Goal: Task Accomplishment & Management: Use online tool/utility

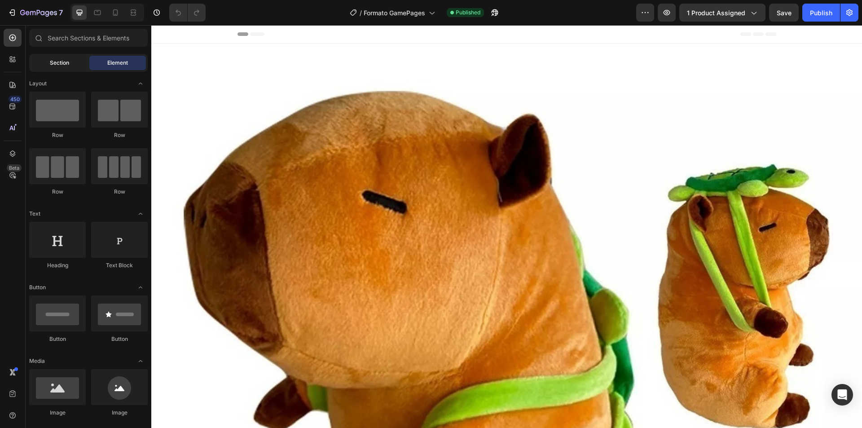
click at [61, 63] on span "Section" at bounding box center [59, 63] width 19 height 8
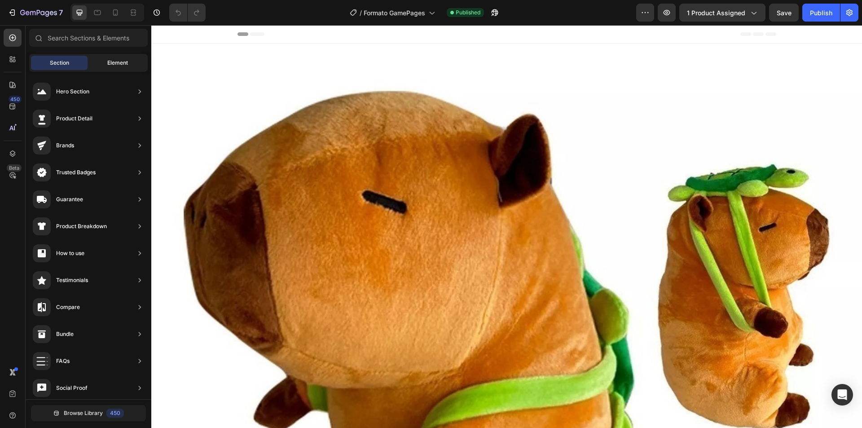
click at [109, 61] on span "Element" at bounding box center [117, 63] width 21 height 8
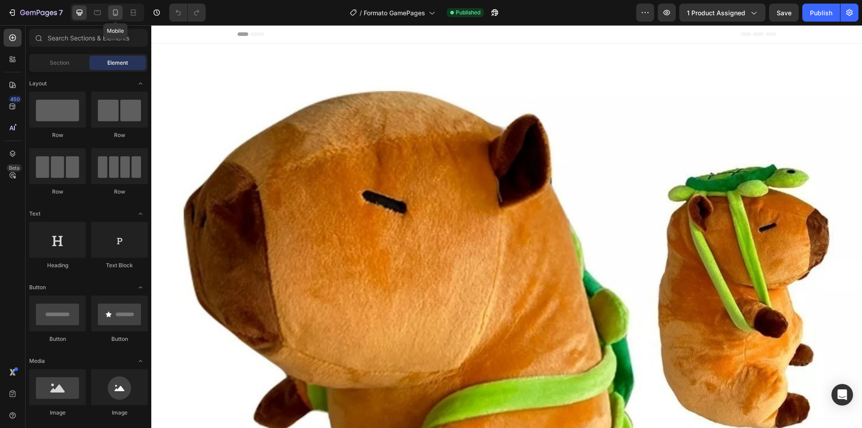
click at [116, 12] on icon at bounding box center [115, 12] width 9 height 9
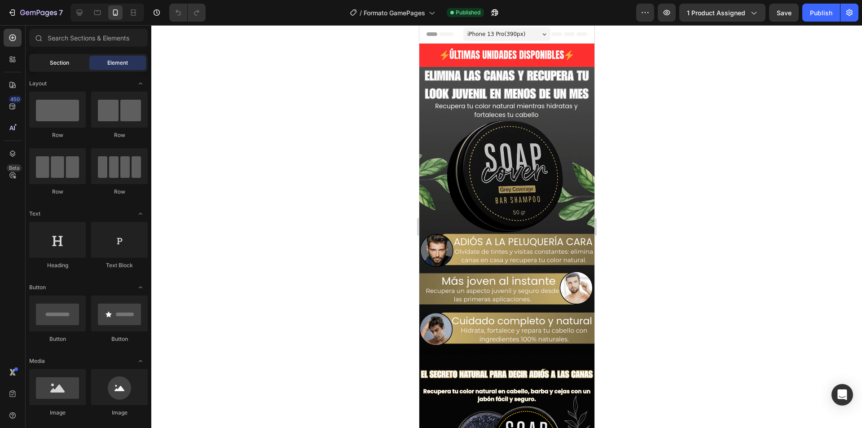
click at [75, 63] on div "Section" at bounding box center [59, 63] width 57 height 14
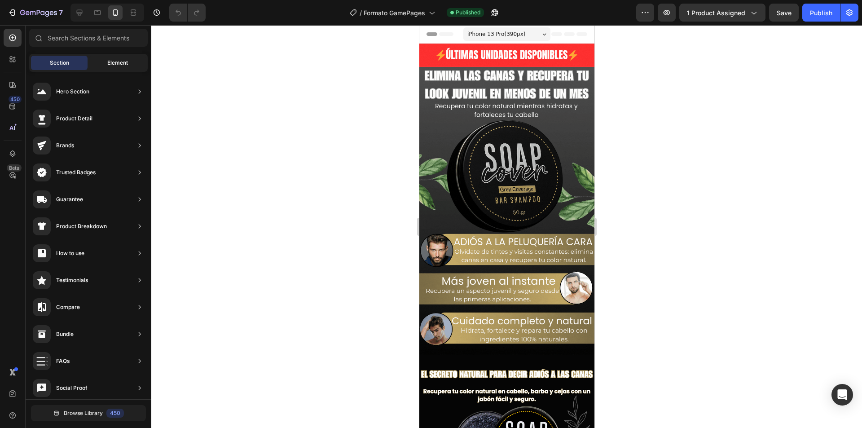
click at [106, 62] on div "Element" at bounding box center [117, 63] width 57 height 14
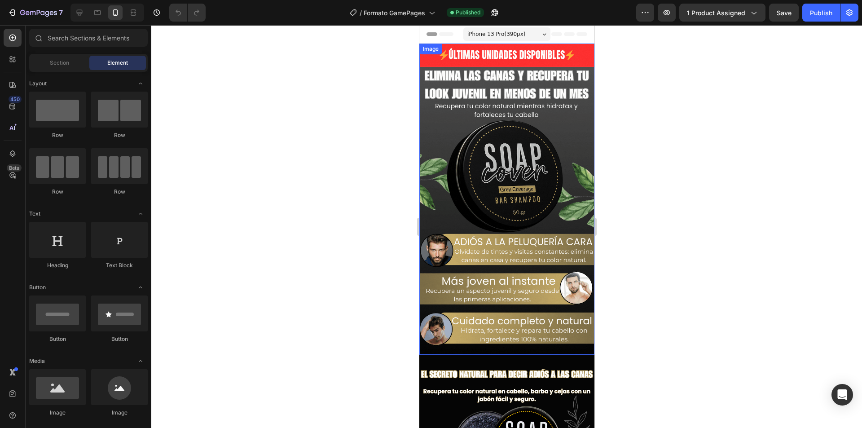
click at [483, 126] on img at bounding box center [506, 199] width 175 height 311
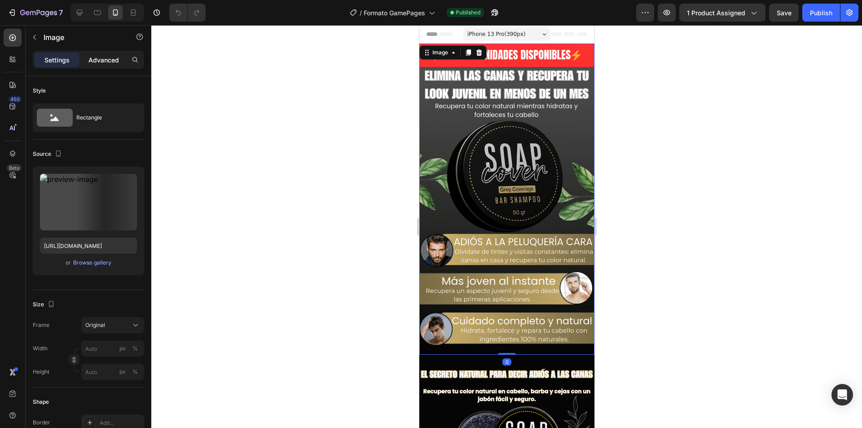
click at [105, 59] on p "Advanced" at bounding box center [103, 59] width 31 height 9
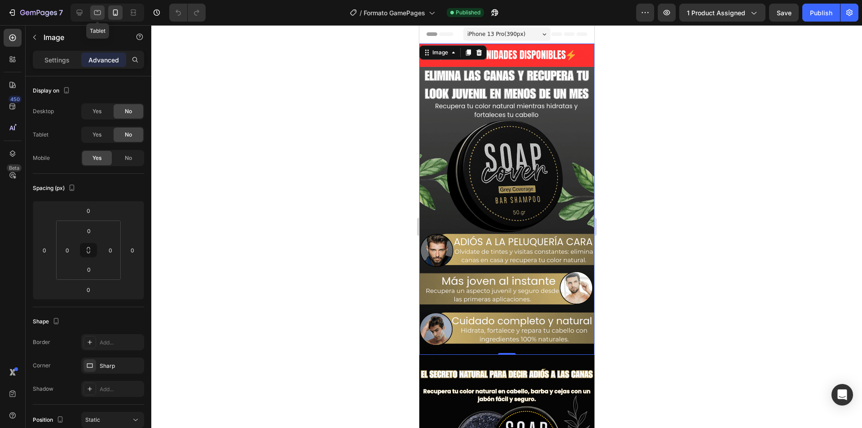
click at [97, 17] on div at bounding box center [97, 12] width 14 height 14
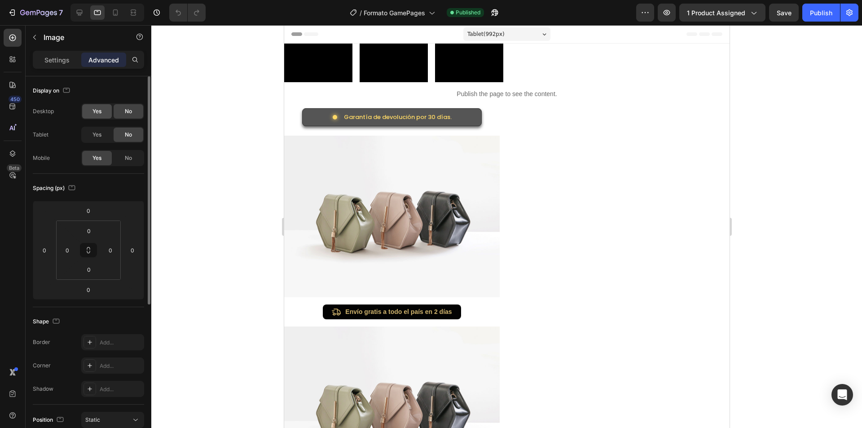
click at [99, 114] on span "Yes" at bounding box center [97, 111] width 9 height 8
click at [93, 137] on span "Yes" at bounding box center [97, 135] width 9 height 8
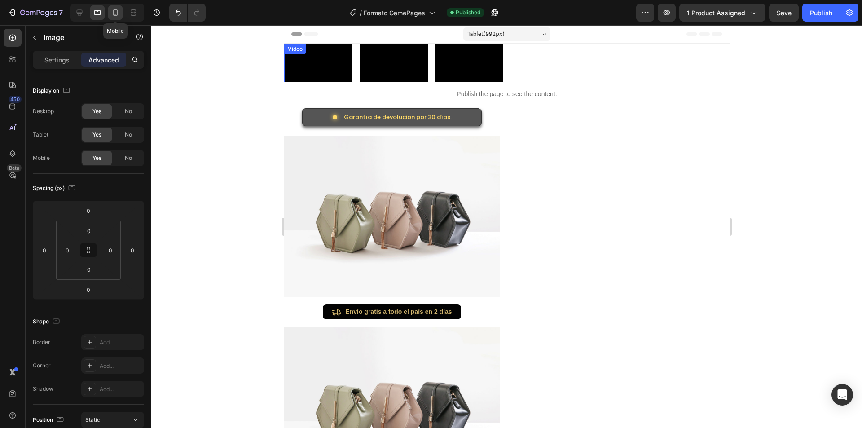
click at [115, 13] on icon at bounding box center [115, 12] width 9 height 9
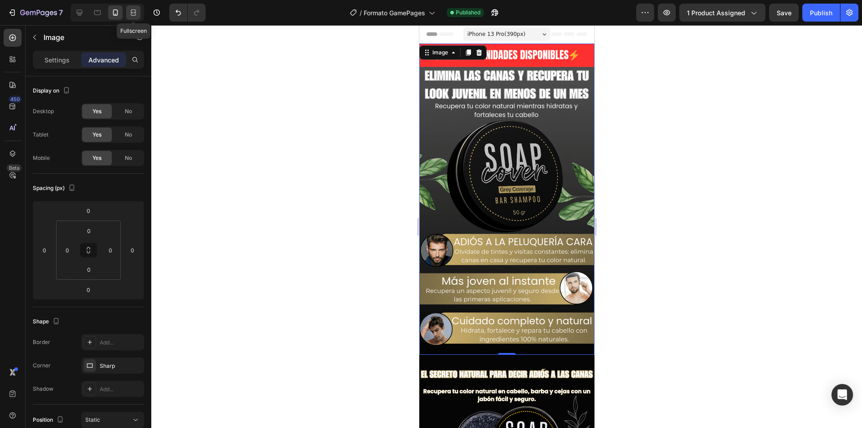
click at [134, 14] on icon at bounding box center [133, 12] width 9 height 9
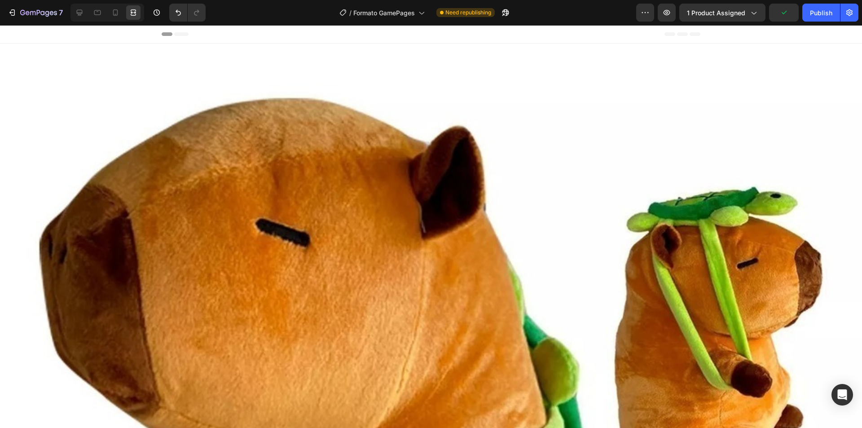
click at [182, 34] on icon at bounding box center [181, 34] width 14 height 4
click at [115, 15] on icon at bounding box center [115, 12] width 9 height 9
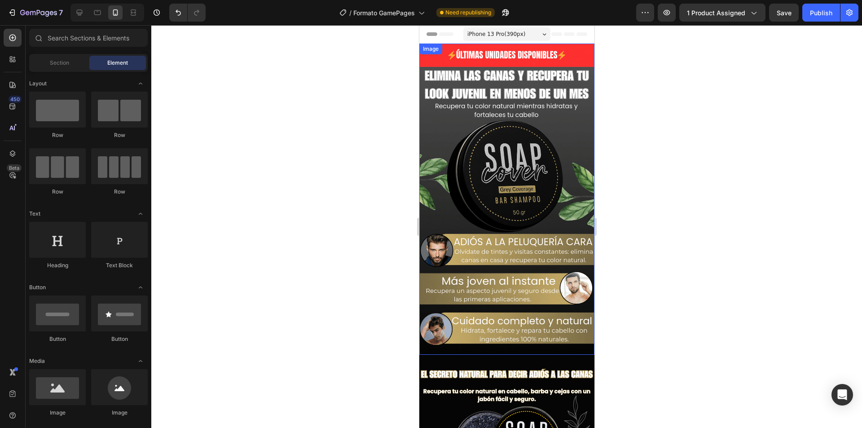
click at [489, 174] on img at bounding box center [506, 199] width 175 height 311
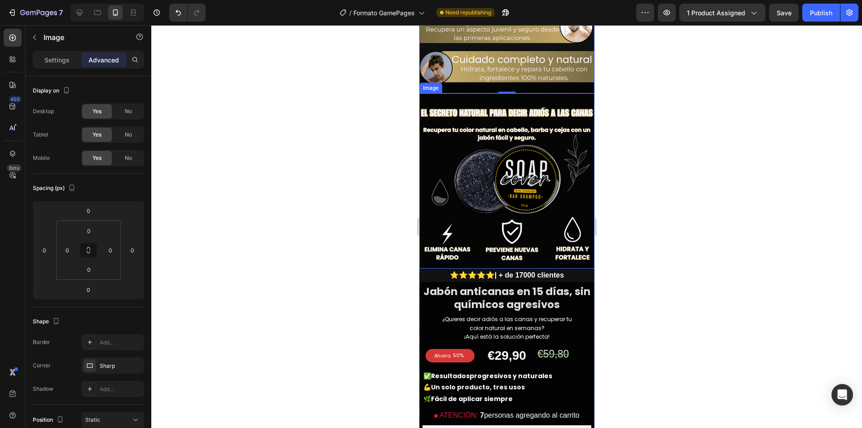
scroll to position [269, 0]
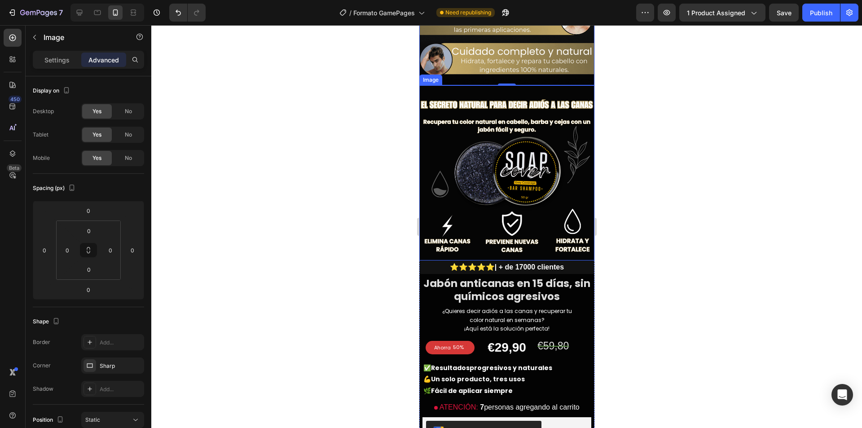
click at [485, 145] on img at bounding box center [506, 172] width 175 height 175
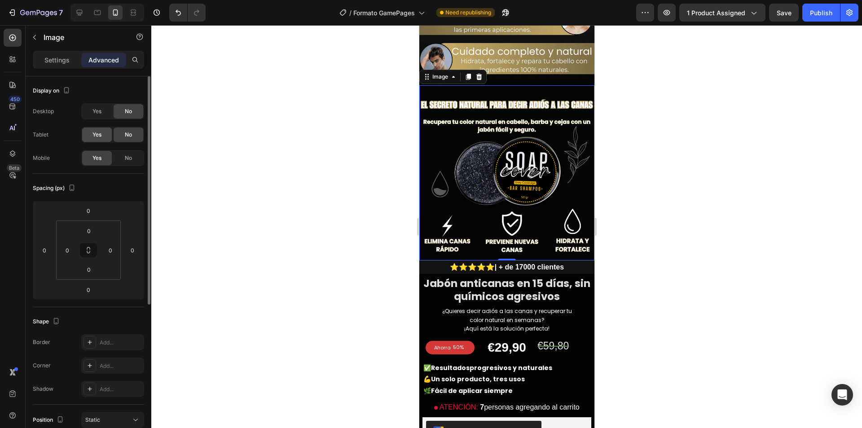
click at [94, 129] on div "Yes" at bounding box center [97, 135] width 30 height 14
click at [100, 114] on span "Yes" at bounding box center [97, 111] width 9 height 8
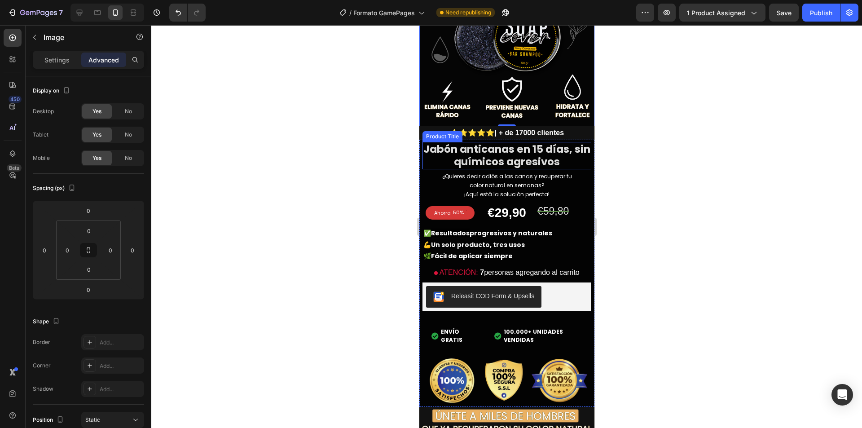
scroll to position [404, 0]
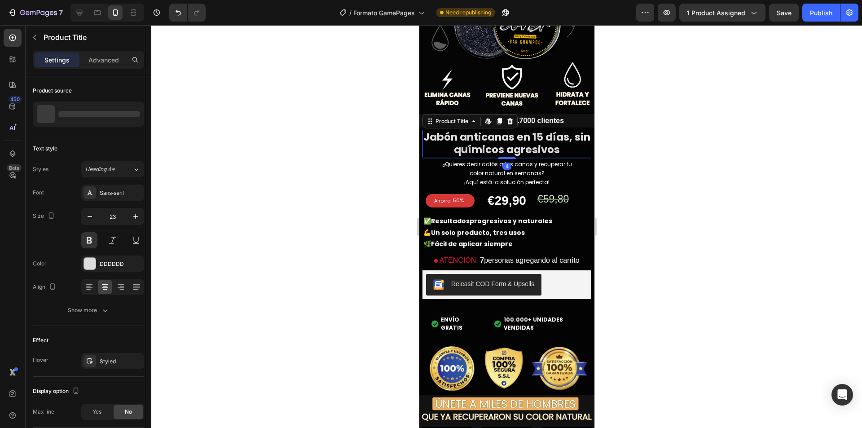
click at [489, 142] on h2 "Jabón anticanas en 15 días, sin químicos agresivos" at bounding box center [506, 144] width 169 height 28
click at [108, 55] on p "Advanced" at bounding box center [103, 59] width 31 height 9
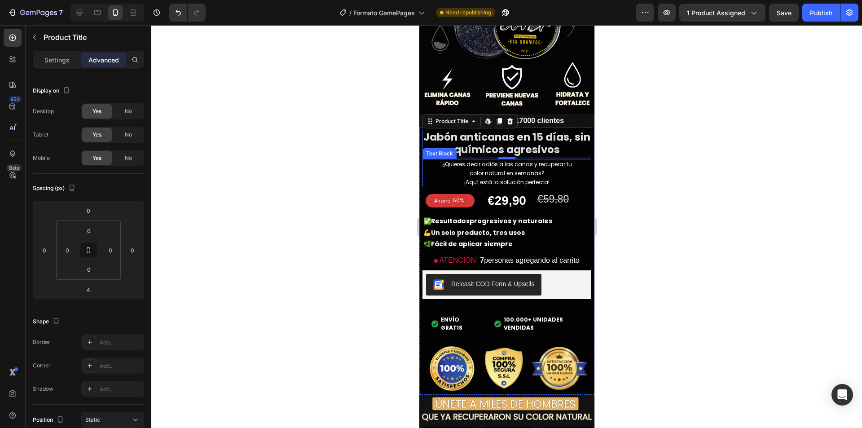
click at [498, 164] on span "¿Quieres decir adiós a las canas y recuperar tu color natural en semanas?" at bounding box center [507, 168] width 130 height 17
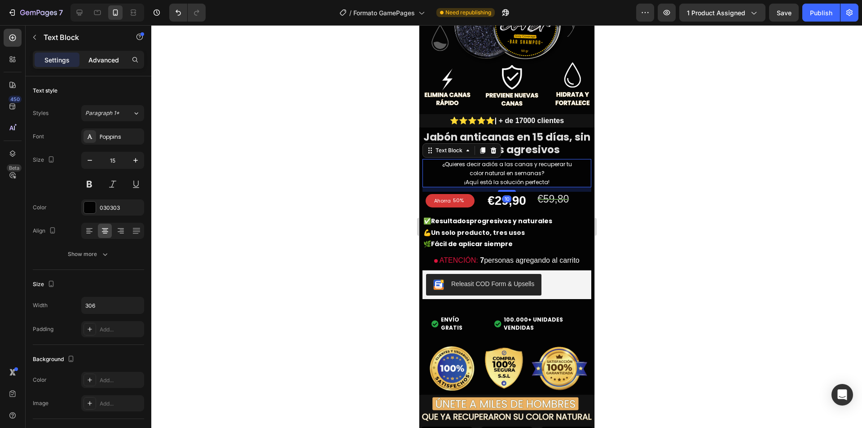
click at [99, 59] on p "Advanced" at bounding box center [103, 59] width 31 height 9
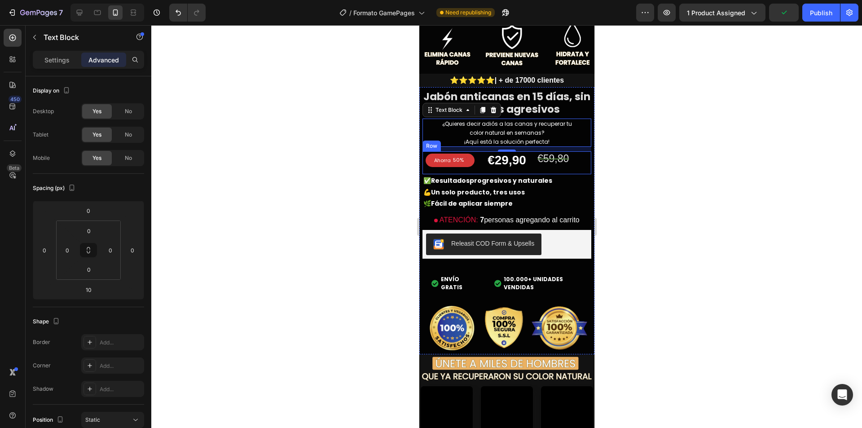
scroll to position [449, 0]
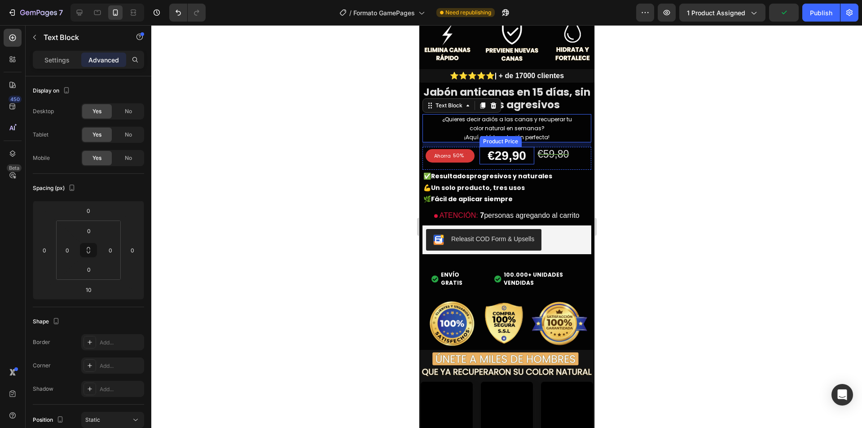
click at [500, 154] on div "€29,90" at bounding box center [506, 156] width 55 height 18
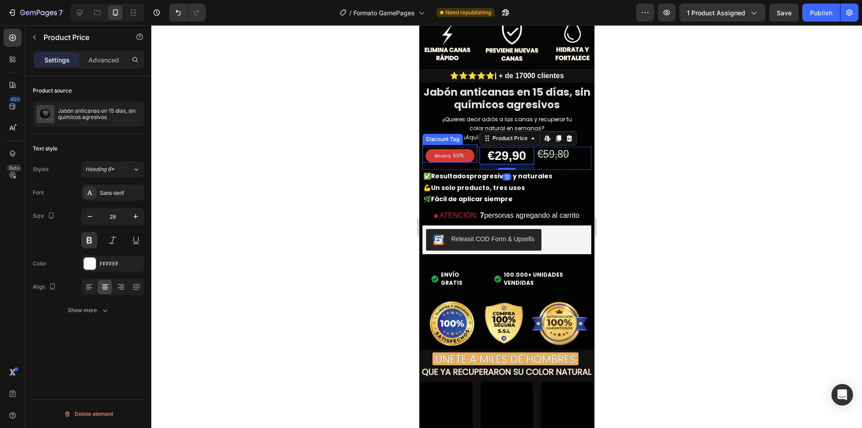
click at [422, 150] on div "Ahorra 50%" at bounding box center [449, 155] width 55 height 13
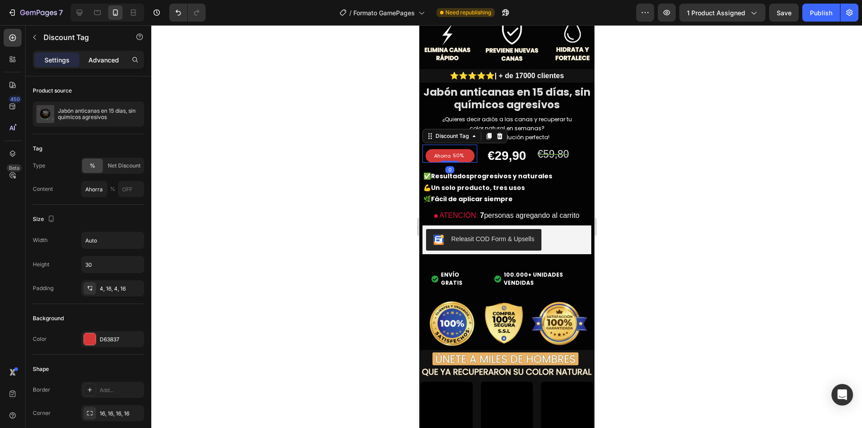
click at [88, 58] on div "Advanced" at bounding box center [103, 60] width 45 height 14
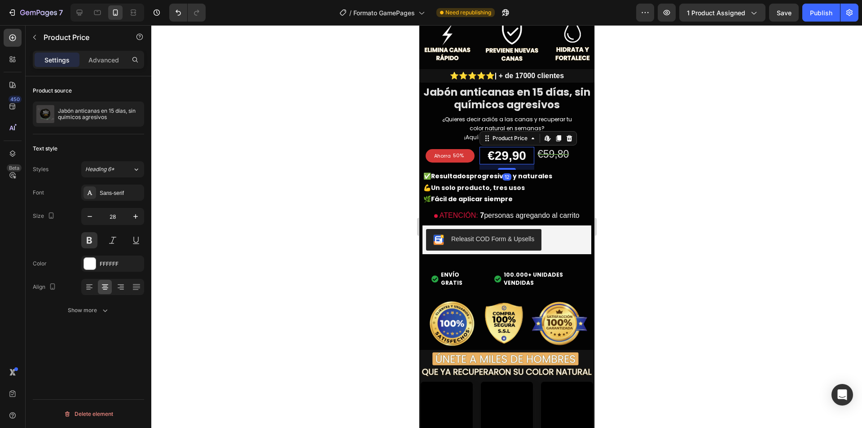
click at [511, 150] on div "€29,90" at bounding box center [506, 156] width 55 height 18
click at [101, 62] on p "Advanced" at bounding box center [103, 59] width 31 height 9
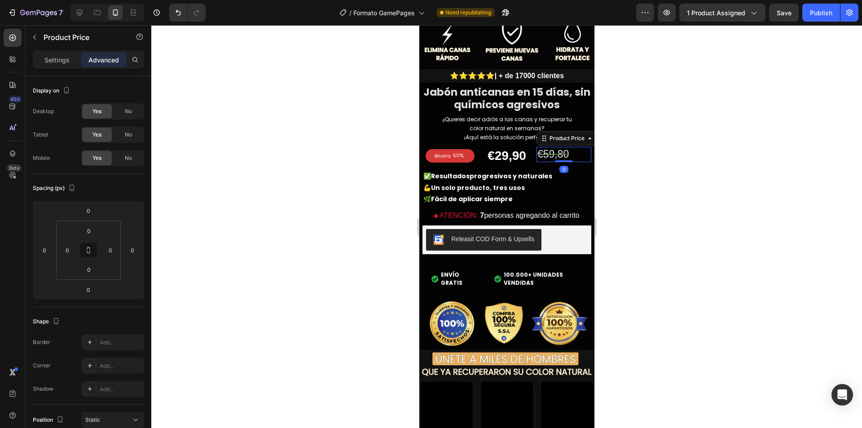
click at [545, 149] on div "€59,80" at bounding box center [563, 154] width 55 height 15
click at [469, 172] on strong "Resultados" at bounding box center [450, 176] width 39 height 9
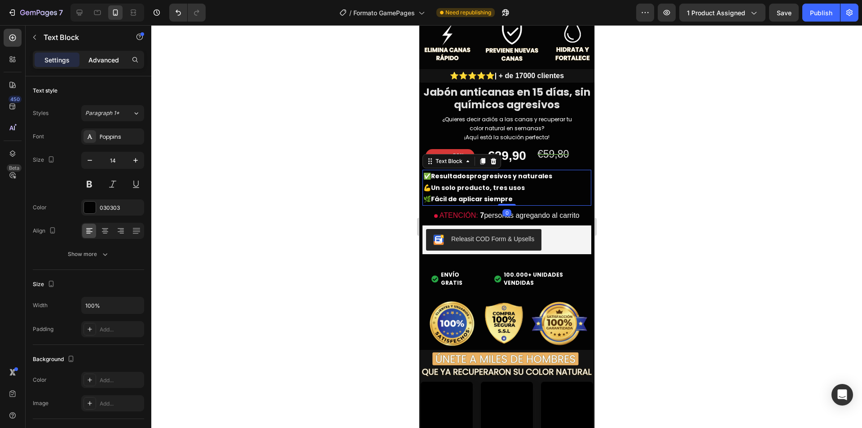
click at [88, 60] on div "Advanced" at bounding box center [103, 60] width 45 height 14
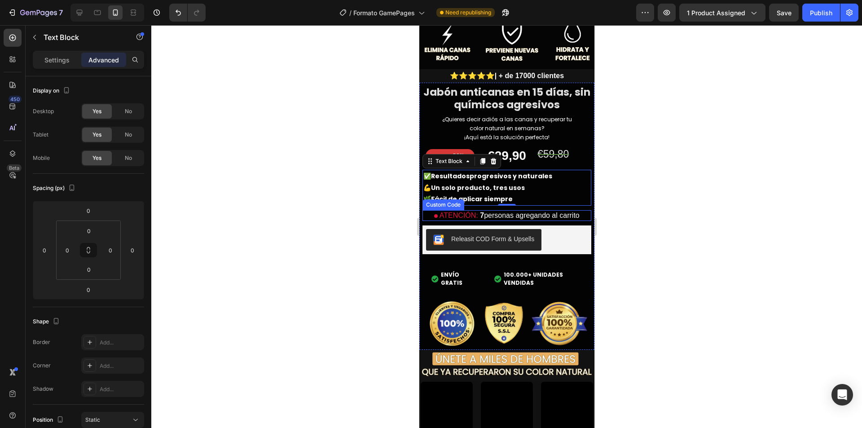
click at [522, 210] on p "ATENCIÓN: 7 personas agregando al carrito" at bounding box center [506, 215] width 169 height 11
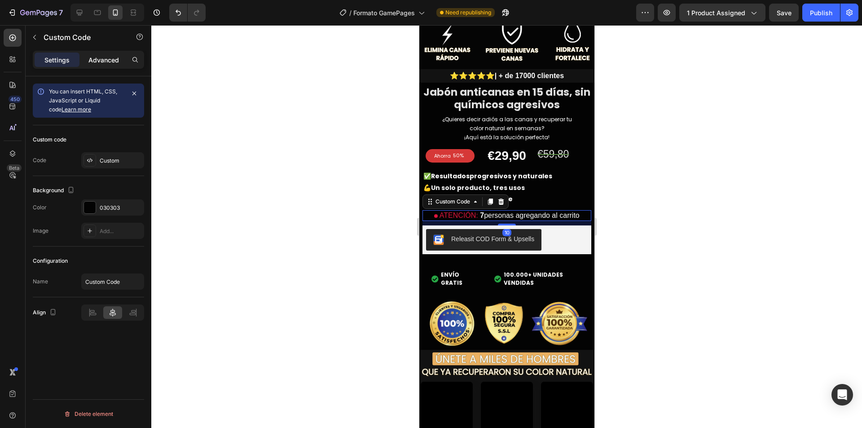
click at [106, 53] on div "Advanced" at bounding box center [103, 60] width 45 height 14
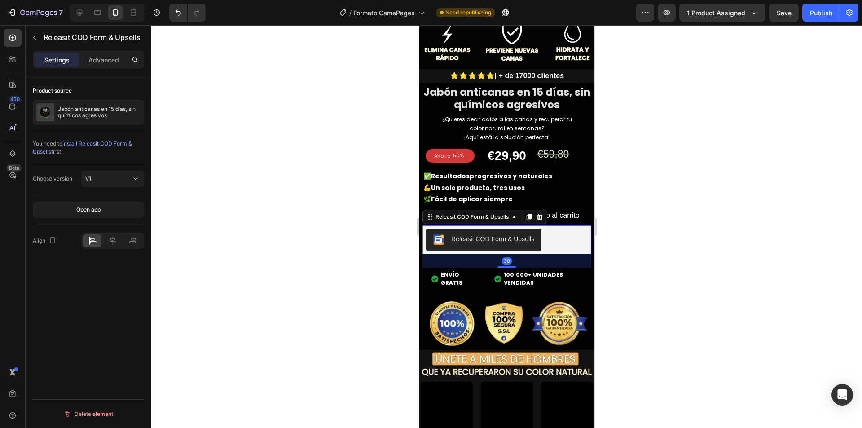
click at [496, 234] on div "Releasit COD Form & Upsells" at bounding box center [492, 238] width 83 height 9
click at [94, 58] on p "Advanced" at bounding box center [103, 59] width 31 height 9
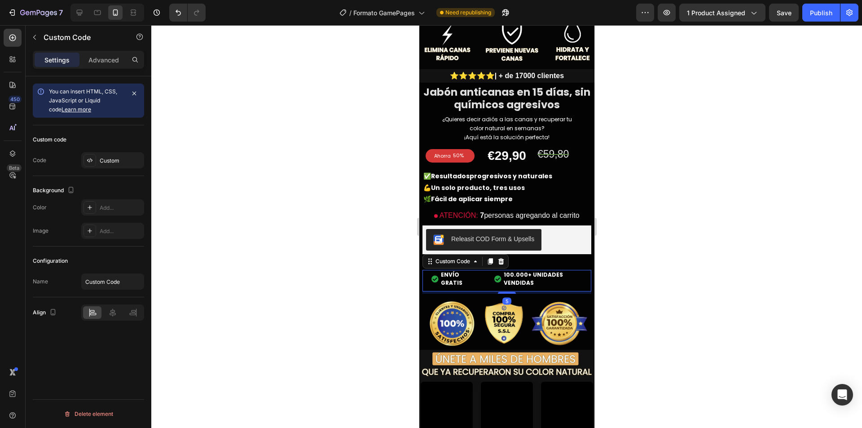
click at [509, 272] on span "100.000+ UNIDADES VENDIDAS" at bounding box center [542, 279] width 79 height 16
click at [96, 62] on p "Advanced" at bounding box center [103, 59] width 31 height 9
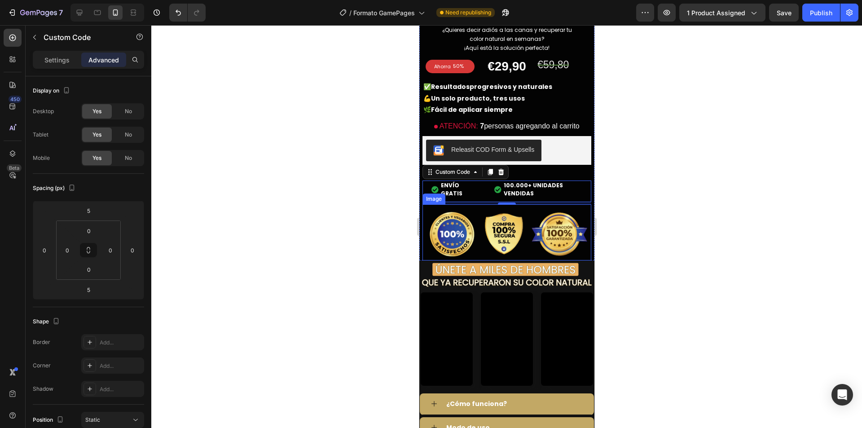
scroll to position [539, 0]
click at [498, 227] on img at bounding box center [506, 232] width 169 height 56
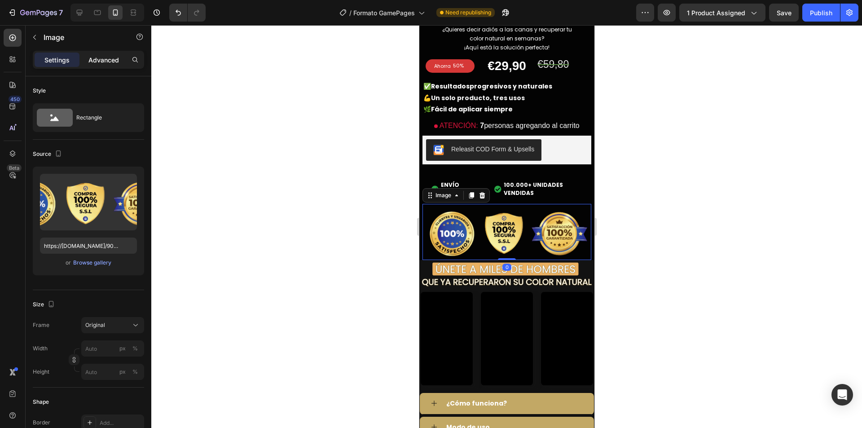
click at [110, 54] on div "Advanced" at bounding box center [103, 60] width 45 height 14
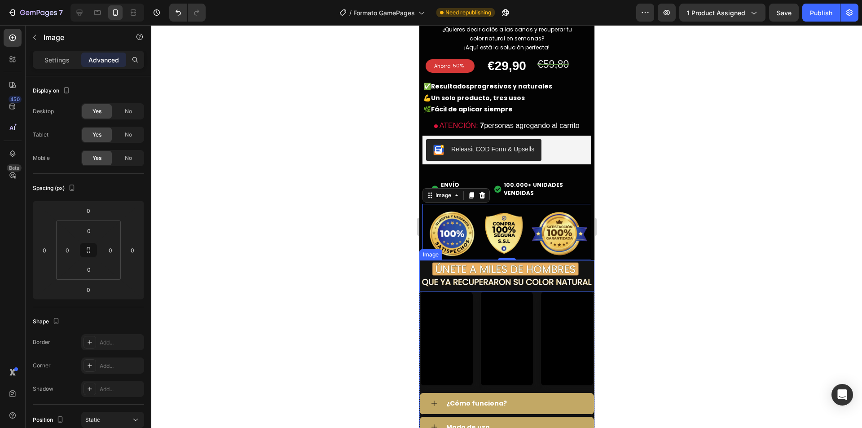
click at [486, 260] on img at bounding box center [506, 274] width 175 height 29
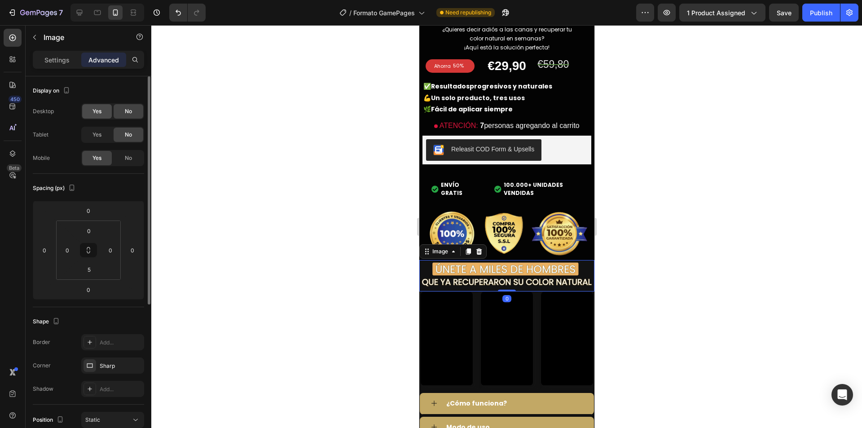
click at [94, 109] on span "Yes" at bounding box center [97, 111] width 9 height 8
click at [93, 132] on span "Yes" at bounding box center [97, 135] width 9 height 8
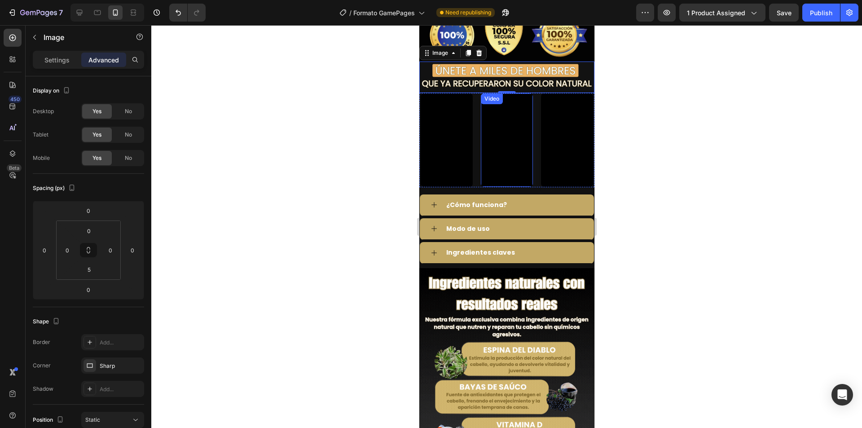
scroll to position [763, 0]
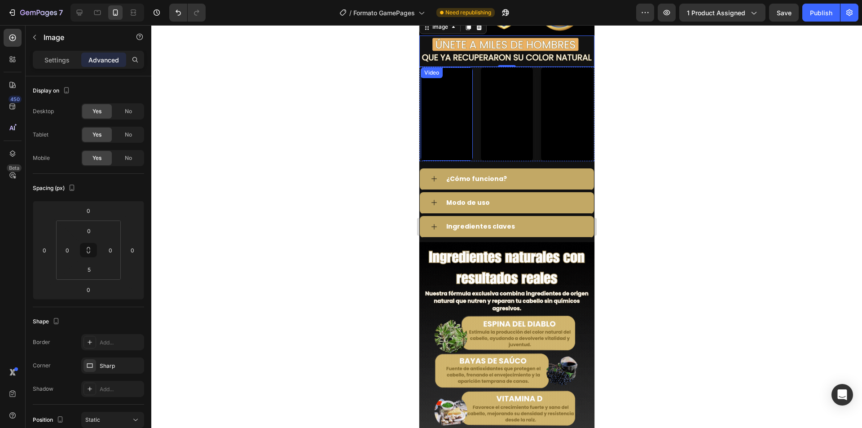
click at [452, 95] on video at bounding box center [446, 113] width 52 height 93
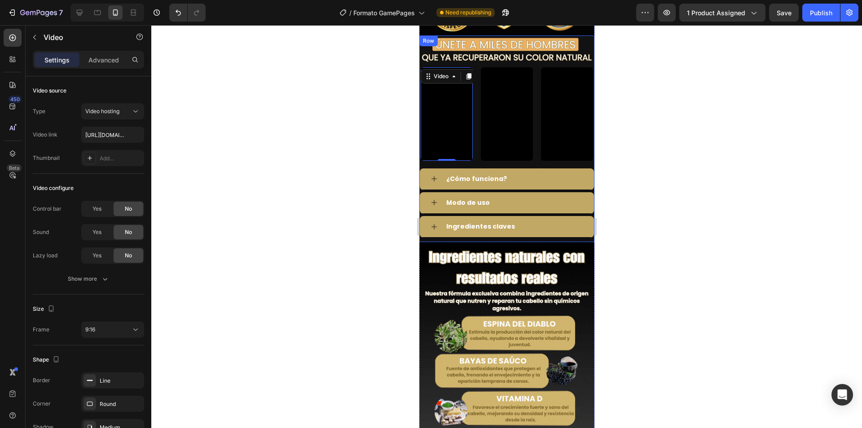
click at [485, 152] on div "Image Video 0 Video Video Row ¿Cómo funciona? Modo de uso Ingredientes claves A…" at bounding box center [506, 138] width 175 height 207
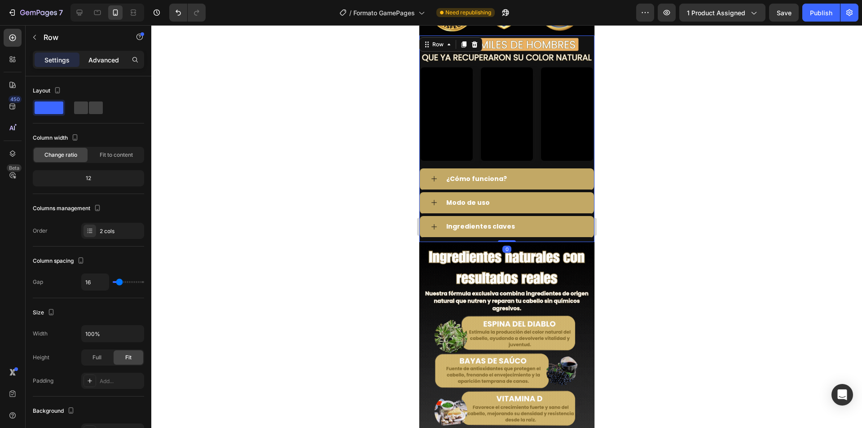
click at [106, 56] on p "Advanced" at bounding box center [103, 59] width 31 height 9
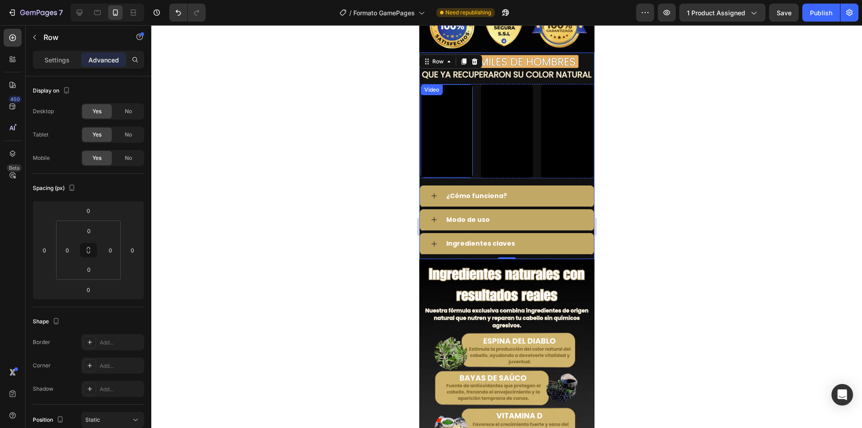
scroll to position [674, 0]
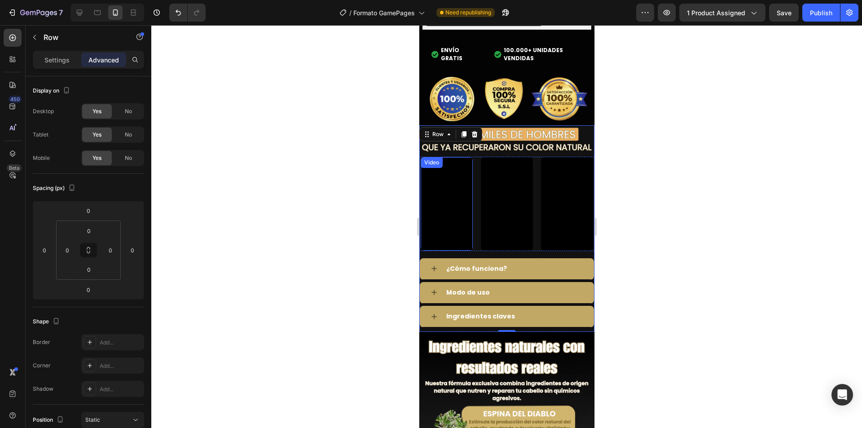
click at [446, 182] on video at bounding box center [446, 203] width 52 height 93
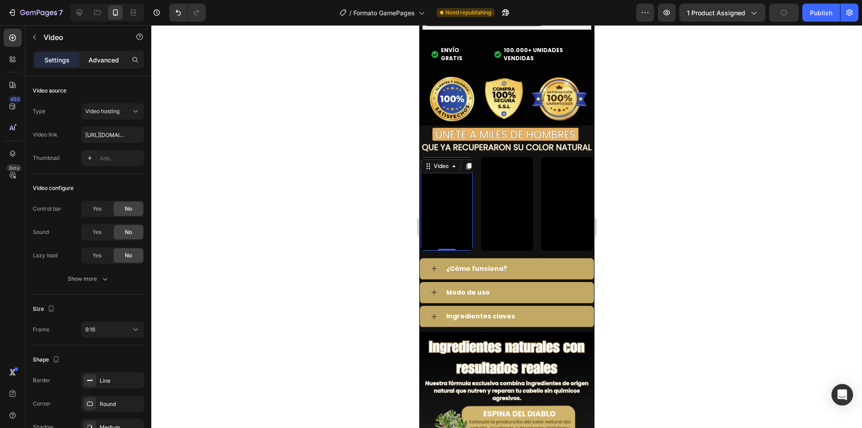
click at [121, 58] on div "Advanced" at bounding box center [103, 60] width 45 height 14
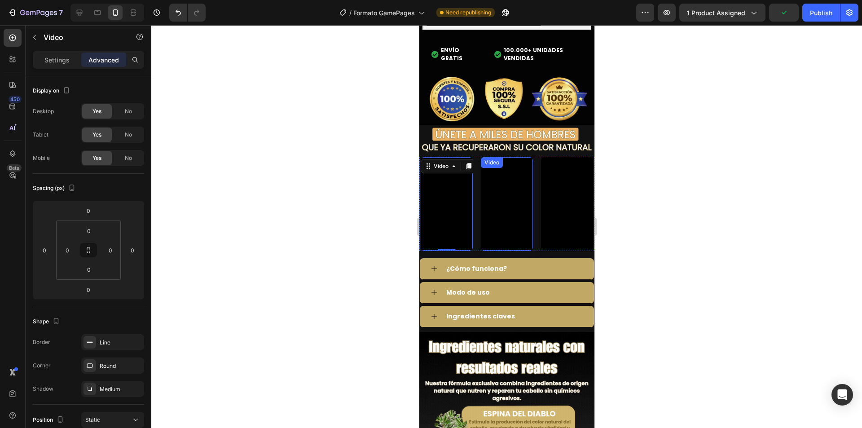
click at [499, 173] on video at bounding box center [506, 203] width 52 height 93
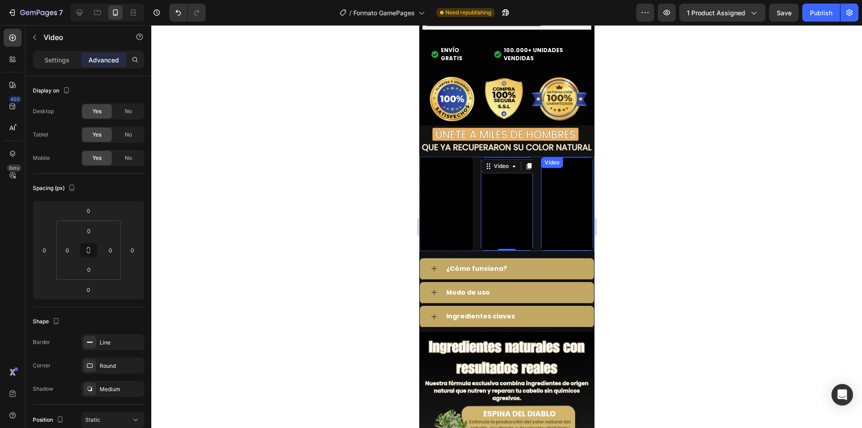
click at [558, 180] on video at bounding box center [567, 203] width 52 height 93
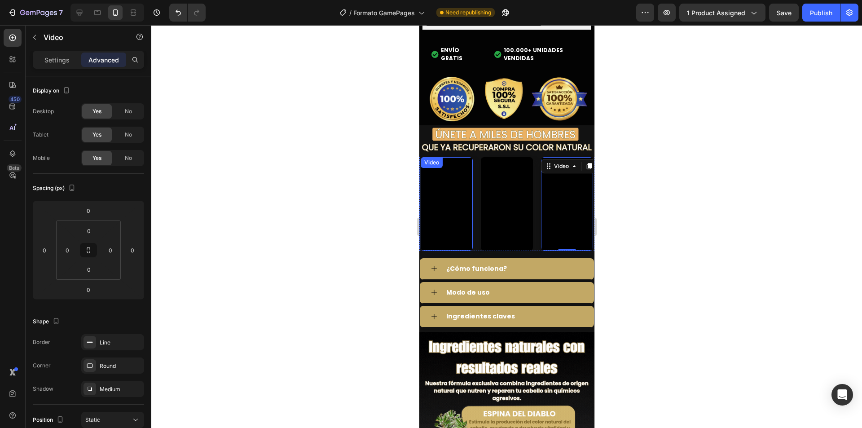
click at [433, 171] on video at bounding box center [446, 203] width 52 height 93
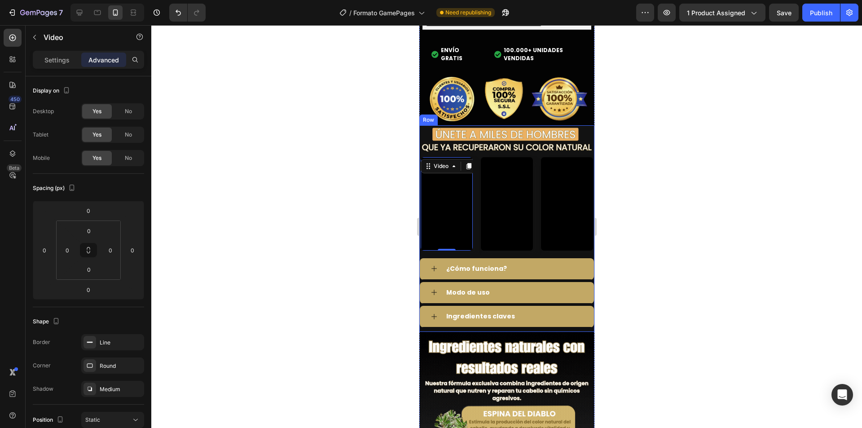
click at [429, 241] on div "Image Video 0 Video Video Row ¿Cómo funciona? Modo de uso Ingredientes claves A…" at bounding box center [506, 228] width 175 height 207
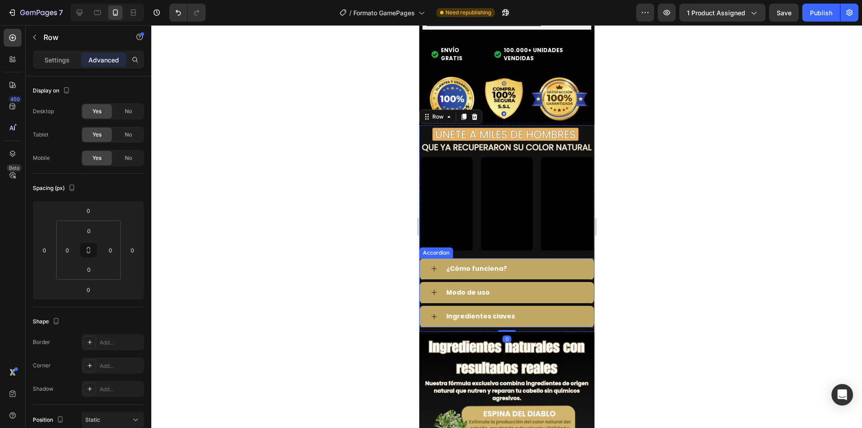
scroll to position [718, 0]
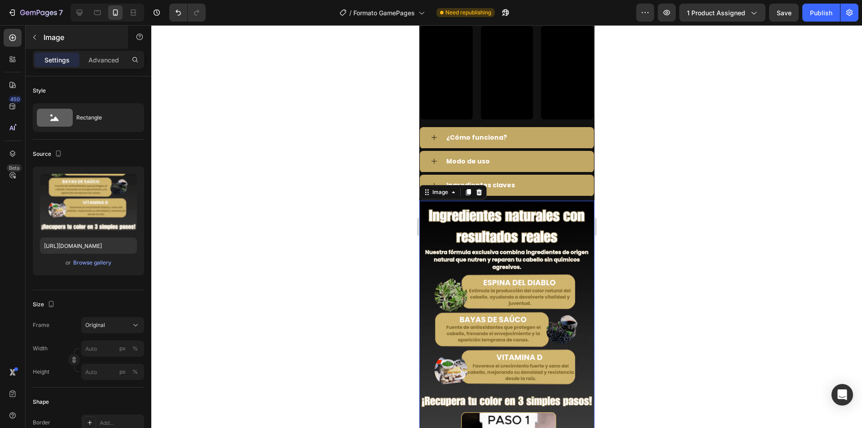
scroll to position [808, 0]
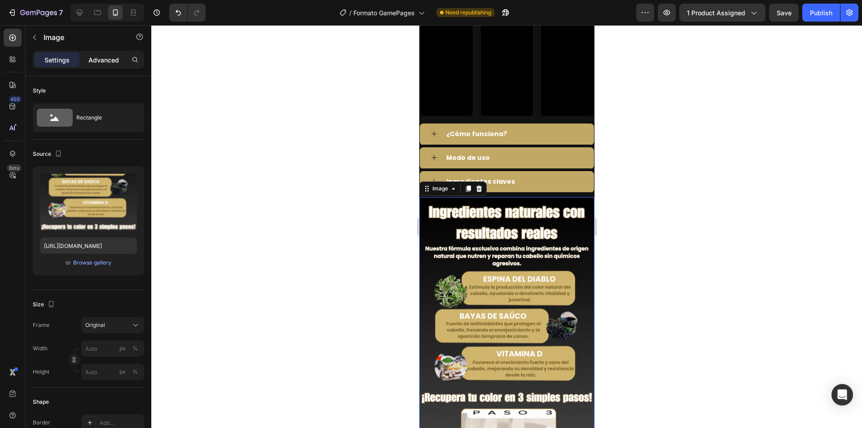
click at [101, 66] on div "Advanced" at bounding box center [103, 60] width 45 height 14
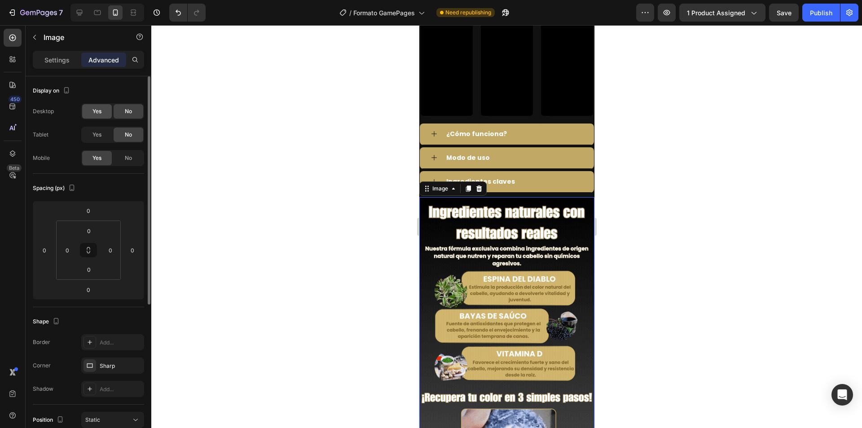
click at [88, 113] on div "Yes" at bounding box center [97, 111] width 30 height 14
click at [93, 129] on div "Yes" at bounding box center [97, 135] width 30 height 14
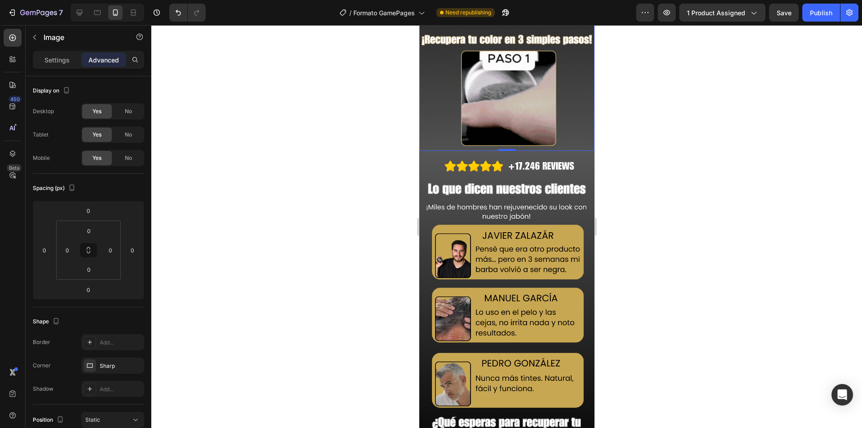
scroll to position [1167, 0]
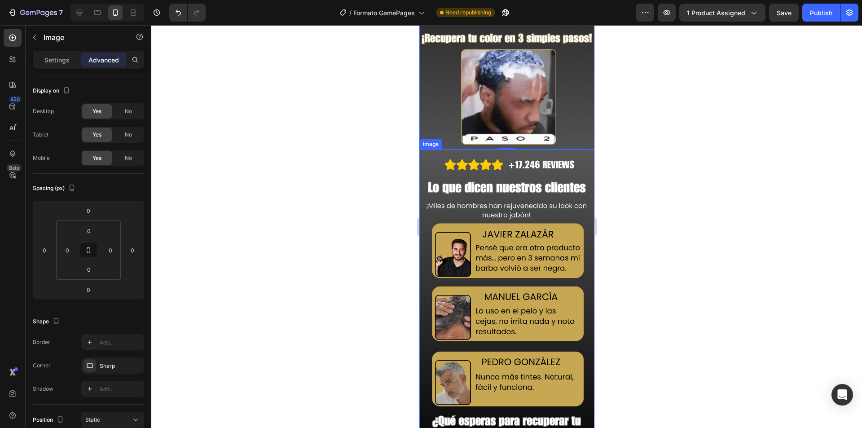
click at [448, 163] on img at bounding box center [506, 305] width 175 height 311
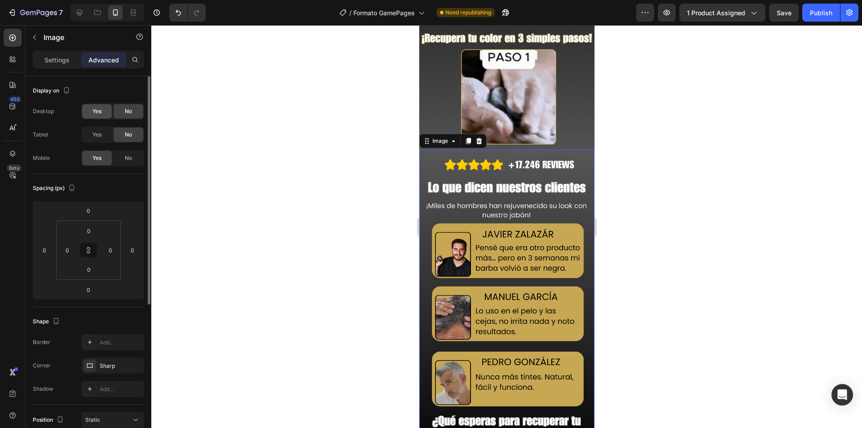
click at [99, 106] on div "Yes" at bounding box center [97, 111] width 30 height 14
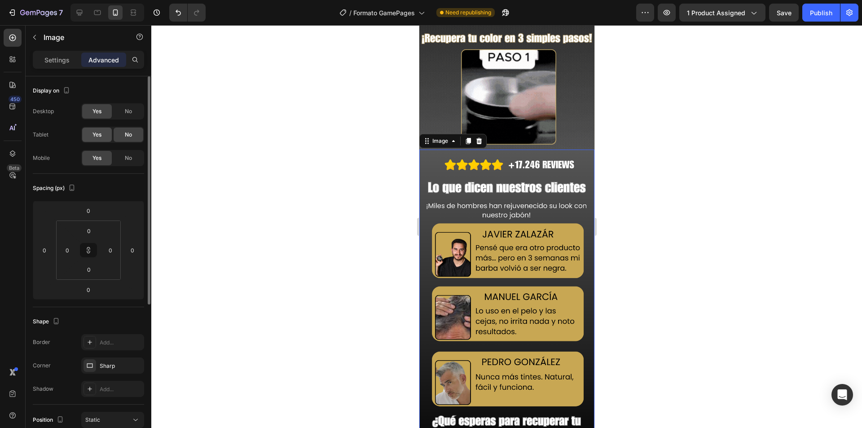
click at [96, 131] on span "Yes" at bounding box center [97, 135] width 9 height 8
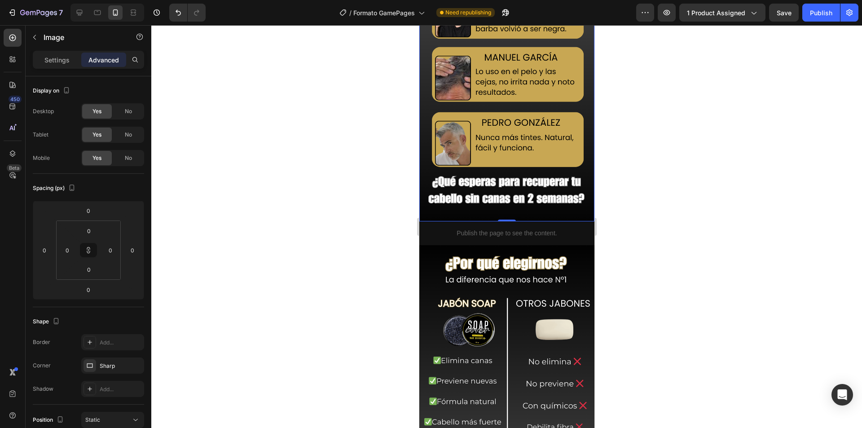
scroll to position [1437, 0]
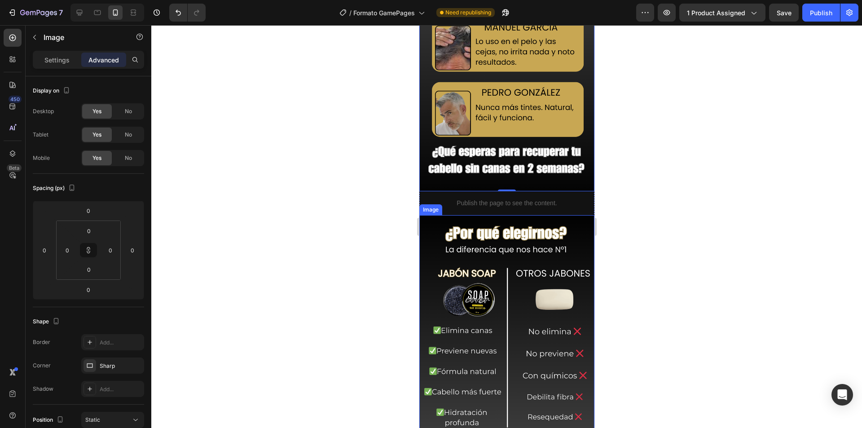
click at [454, 215] on img at bounding box center [506, 370] width 175 height 311
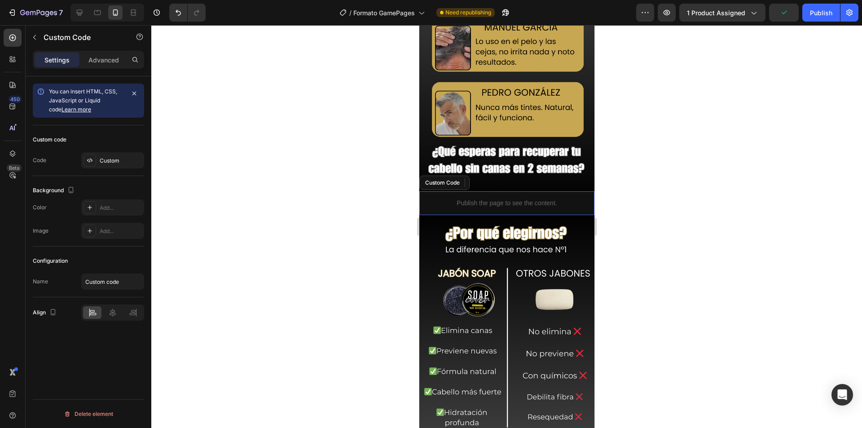
click at [540, 191] on div "Publish the page to see the content." at bounding box center [506, 203] width 175 height 24
click at [105, 63] on p "Advanced" at bounding box center [103, 59] width 31 height 9
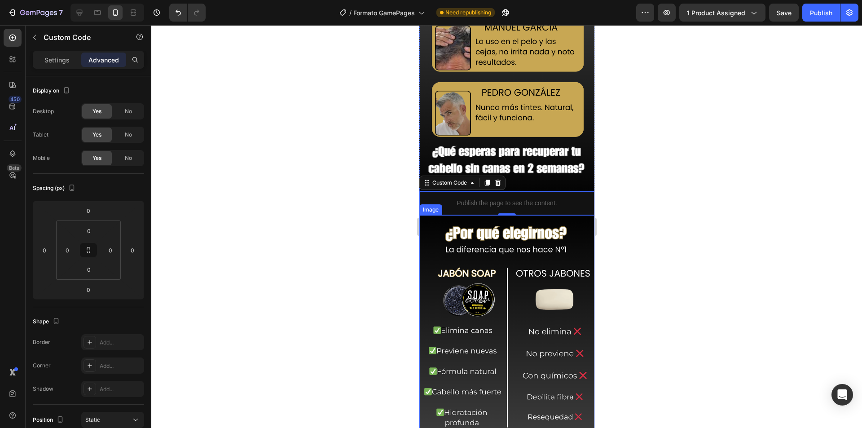
click at [478, 215] on img at bounding box center [506, 370] width 175 height 311
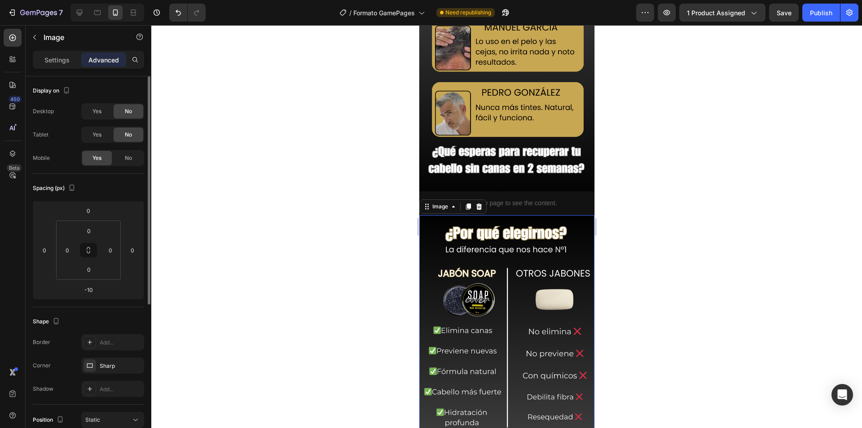
drag, startPoint x: 109, startPoint y: 111, endPoint x: 97, endPoint y: 127, distance: 19.3
click at [108, 111] on div "Yes" at bounding box center [97, 111] width 30 height 14
click at [98, 138] on span "Yes" at bounding box center [97, 135] width 9 height 8
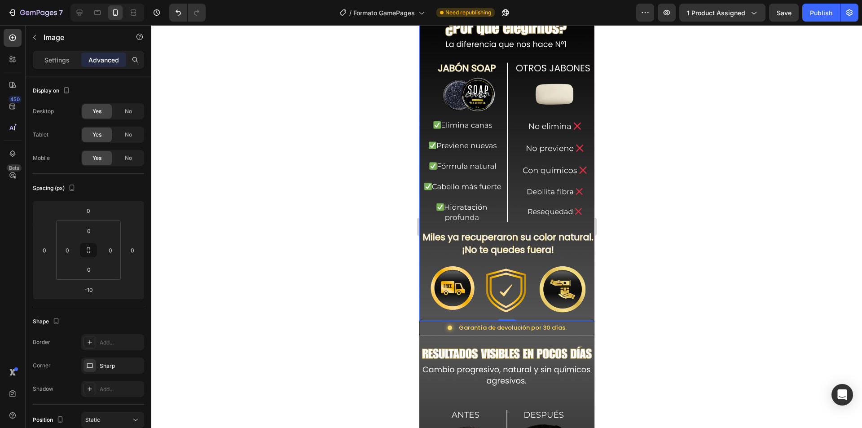
scroll to position [1661, 0]
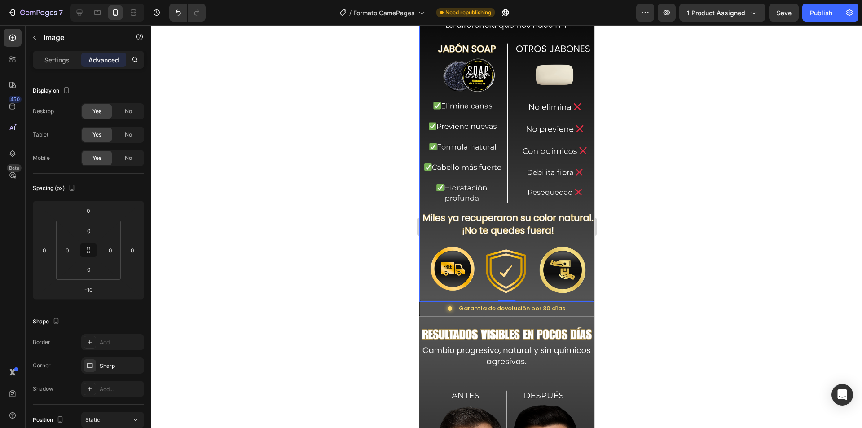
click at [483, 204] on img at bounding box center [506, 146] width 175 height 311
click at [474, 304] on div "Garantía de devolución por 30 días." at bounding box center [512, 308] width 108 height 8
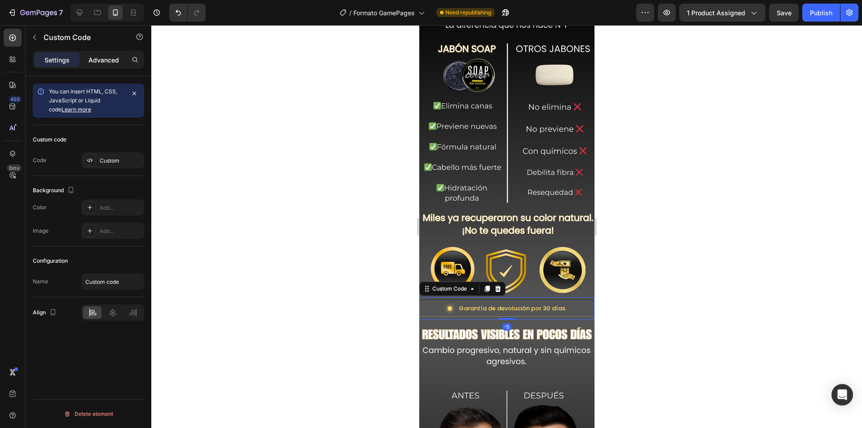
click at [102, 58] on p "Advanced" at bounding box center [103, 59] width 31 height 9
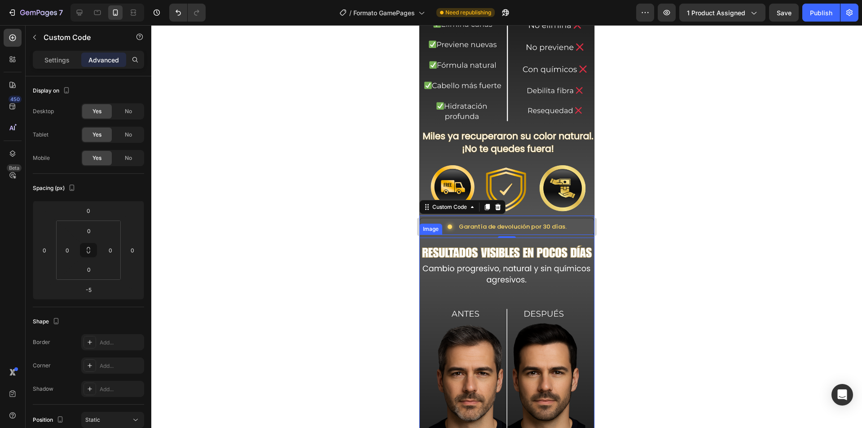
scroll to position [1751, 0]
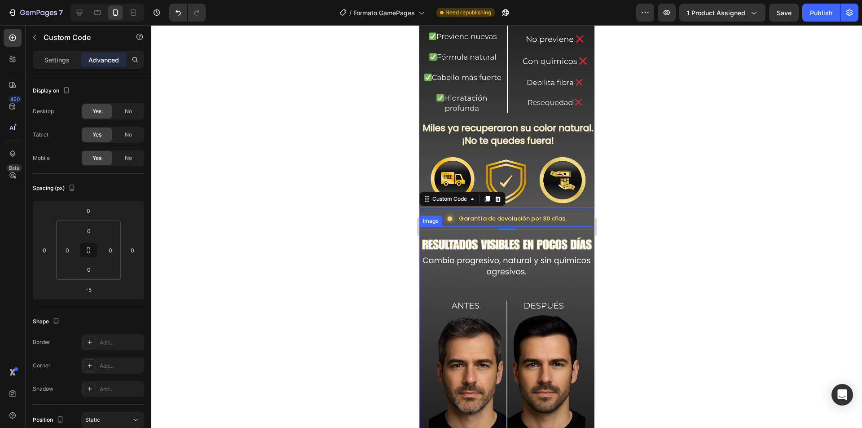
click at [473, 226] on img at bounding box center [506, 381] width 175 height 311
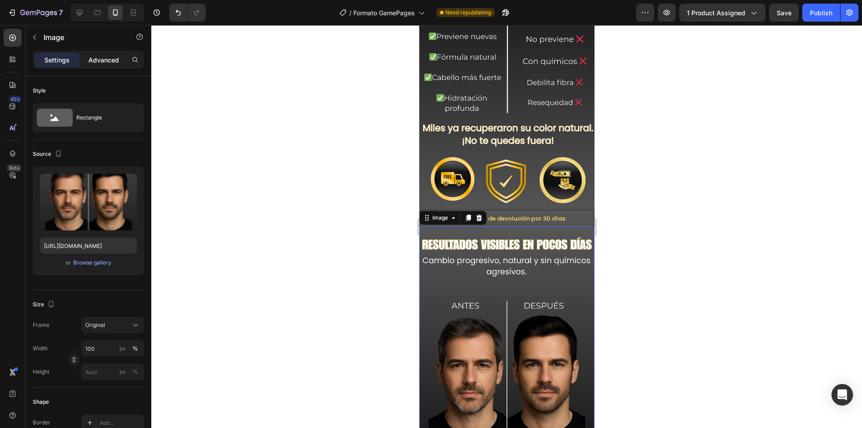
click at [98, 65] on div "Advanced" at bounding box center [103, 60] width 45 height 14
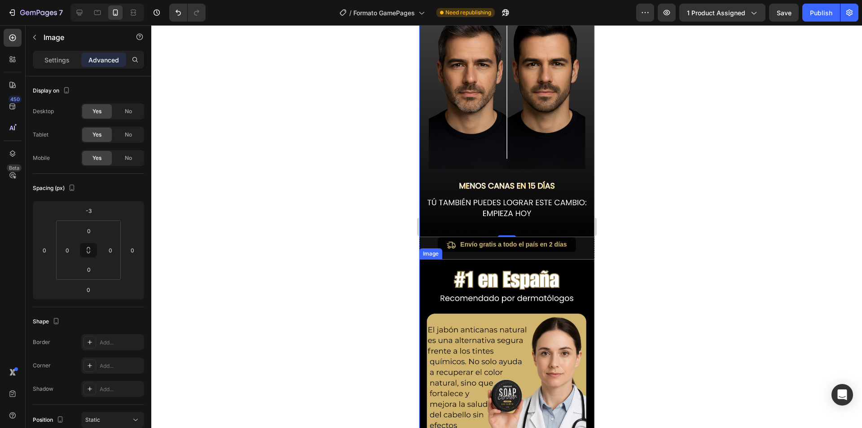
scroll to position [2066, 0]
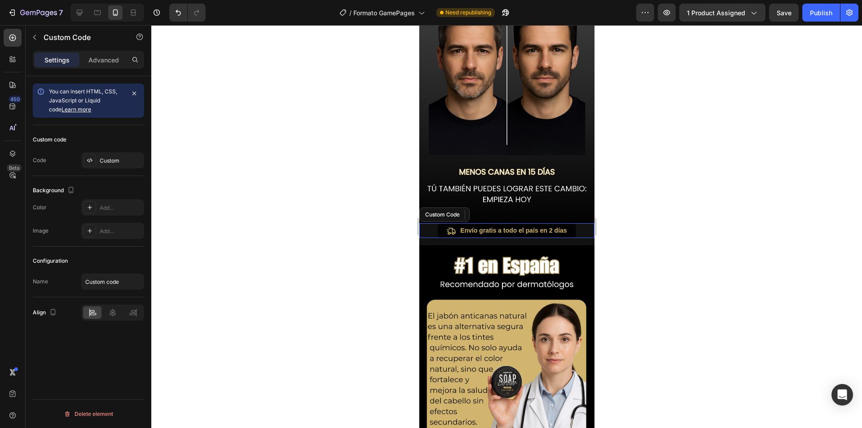
click at [472, 223] on div "Envío gratis a todo el país en 2 días" at bounding box center [506, 230] width 138 height 15
click at [113, 61] on p "Advanced" at bounding box center [103, 59] width 31 height 9
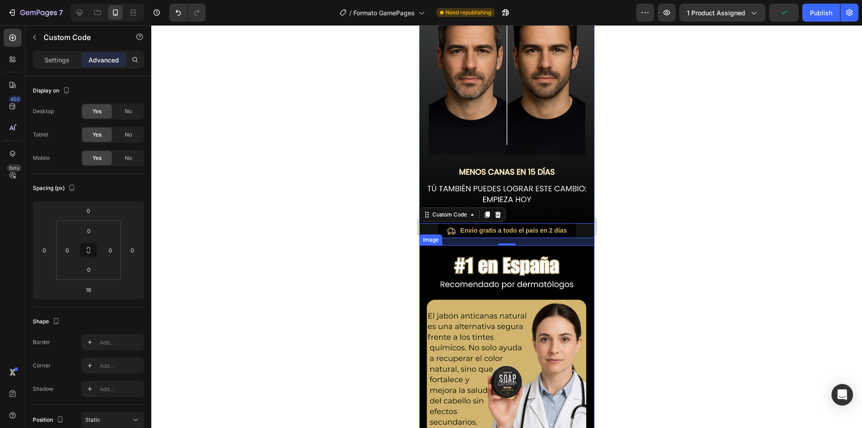
click at [444, 245] on img at bounding box center [506, 400] width 175 height 311
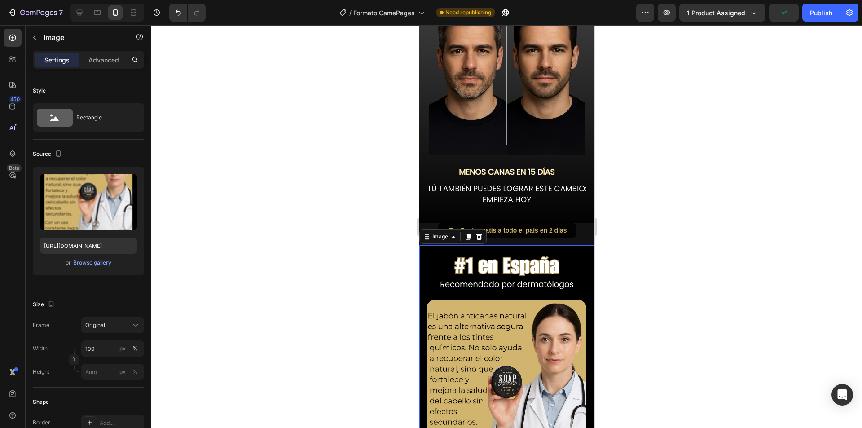
click at [91, 68] on div "Settings Advanced" at bounding box center [88, 60] width 111 height 18
click at [98, 61] on p "Advanced" at bounding box center [103, 59] width 31 height 9
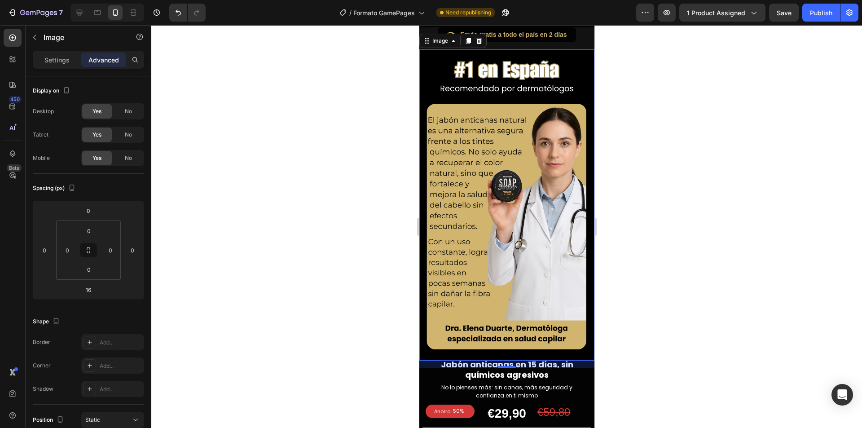
scroll to position [2335, 0]
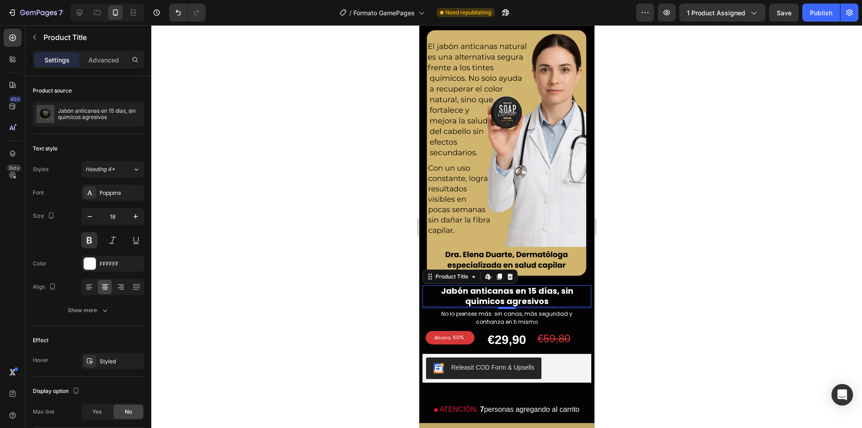
click at [462, 285] on h2 "Jabón anticanas en 15 días, sin químicos agresivos" at bounding box center [506, 296] width 169 height 22
click at [83, 62] on div "Advanced" at bounding box center [103, 60] width 45 height 14
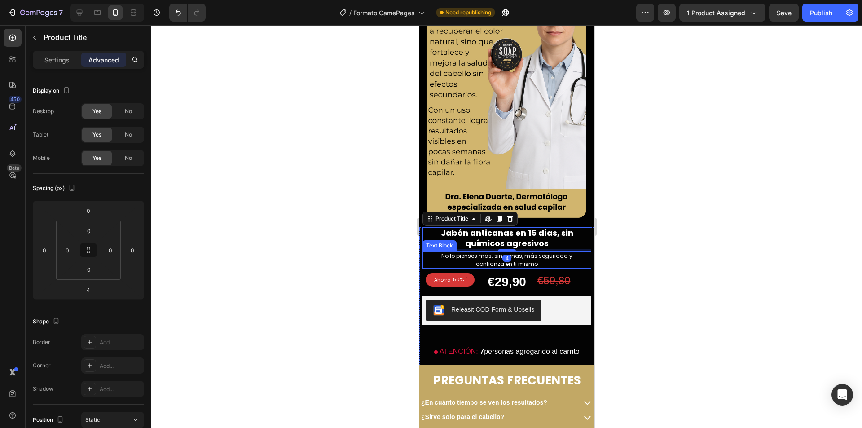
scroll to position [2470, 0]
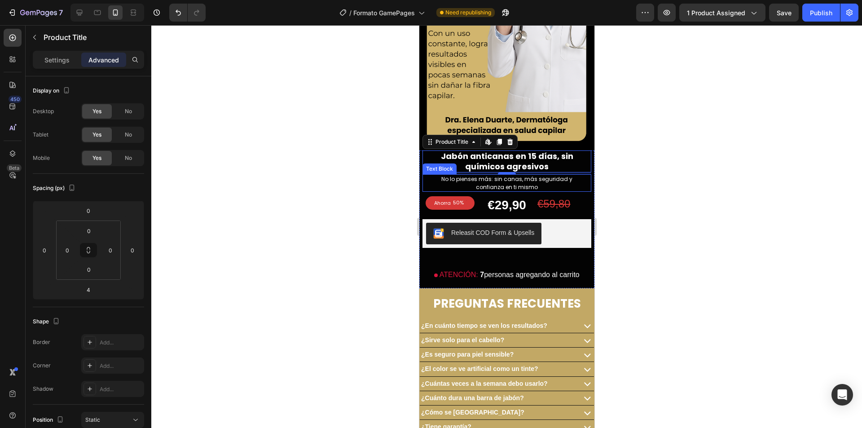
click at [493, 175] on span "No lo pienses más: sin canas, más seguridad y confianza en ti mismo" at bounding box center [506, 183] width 131 height 16
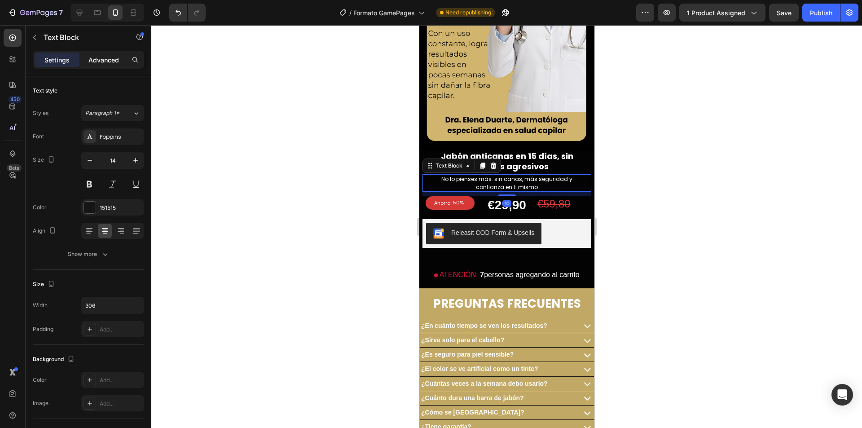
click at [113, 60] on p "Advanced" at bounding box center [103, 59] width 31 height 9
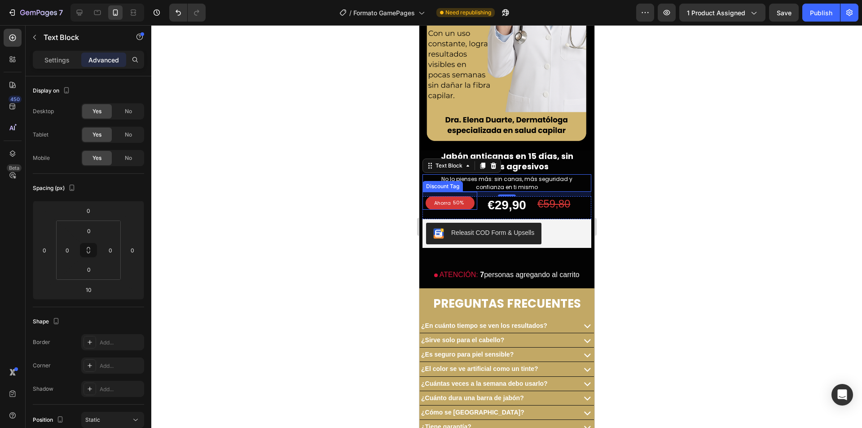
click at [449, 198] on div "Ahorra" at bounding box center [441, 202] width 19 height 9
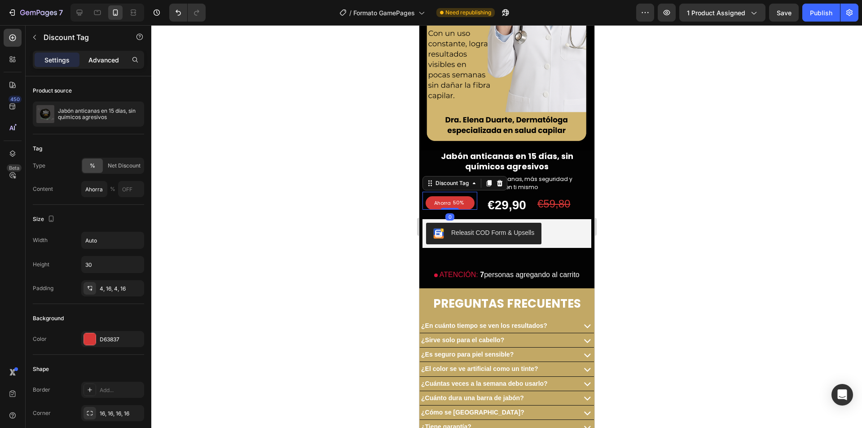
click at [114, 62] on p "Advanced" at bounding box center [103, 59] width 31 height 9
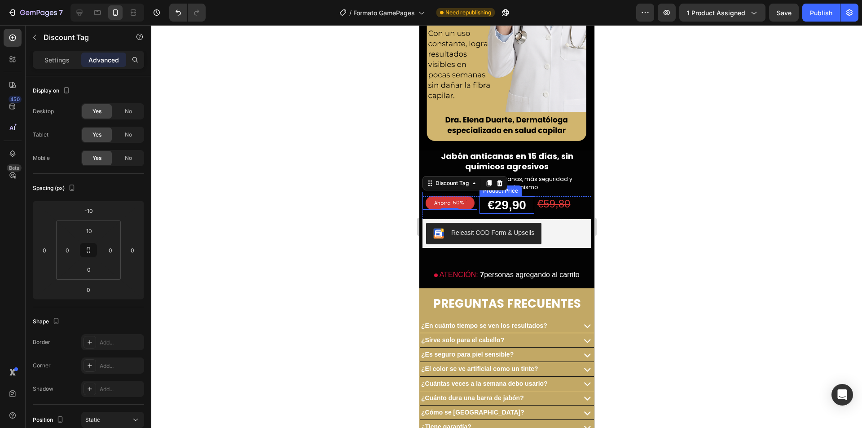
click at [493, 196] on div "€29,90" at bounding box center [506, 205] width 55 height 18
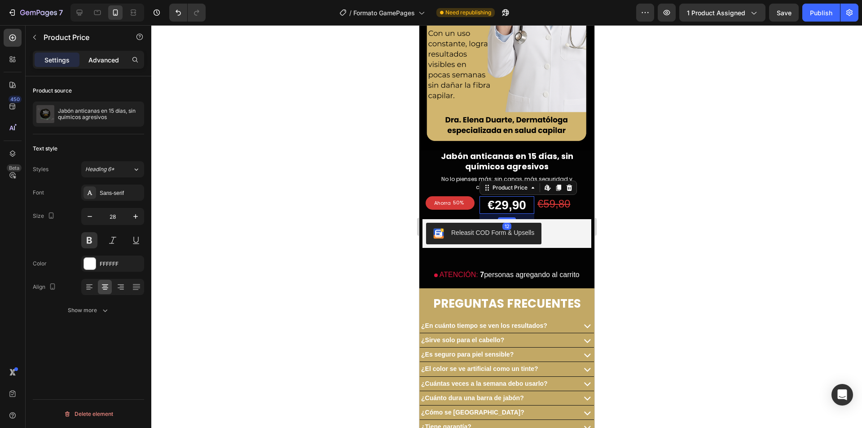
click at [116, 60] on p "Advanced" at bounding box center [103, 59] width 31 height 9
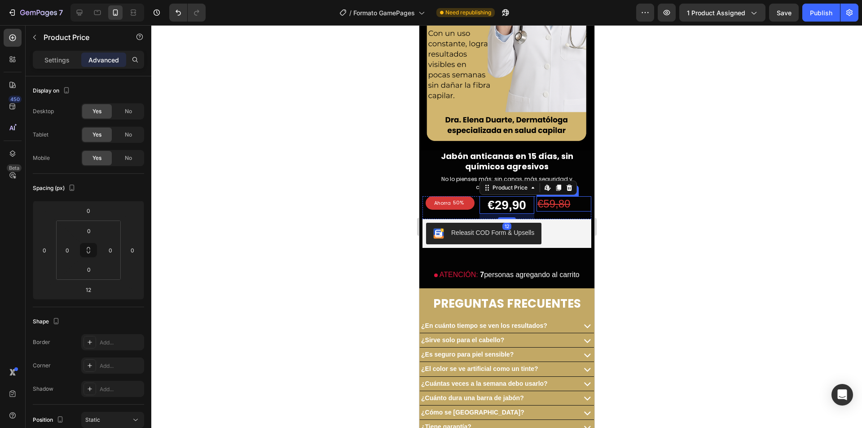
click at [555, 196] on div "€59,80" at bounding box center [563, 203] width 55 height 15
click at [461, 228] on div "Releasit COD Form & Upsells" at bounding box center [492, 232] width 83 height 9
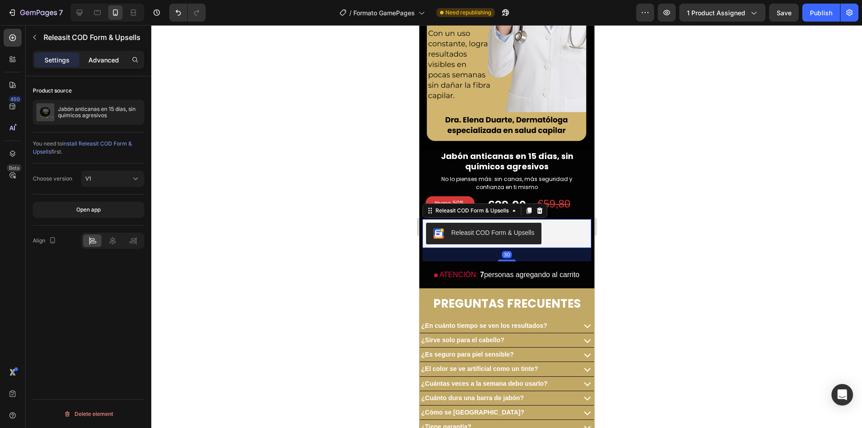
click at [118, 60] on p "Advanced" at bounding box center [103, 59] width 31 height 9
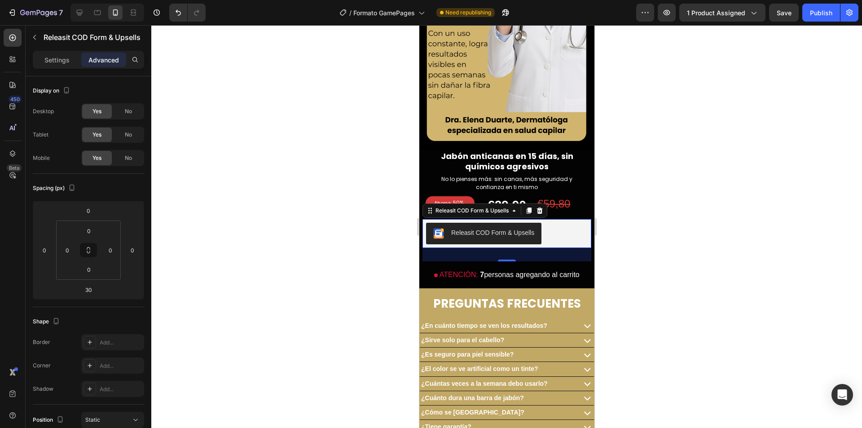
click at [463, 248] on div "30" at bounding box center [506, 254] width 169 height 13
click at [457, 266] on p "ATENCIÓN: 7 personas agregando al carrito" at bounding box center [506, 275] width 169 height 18
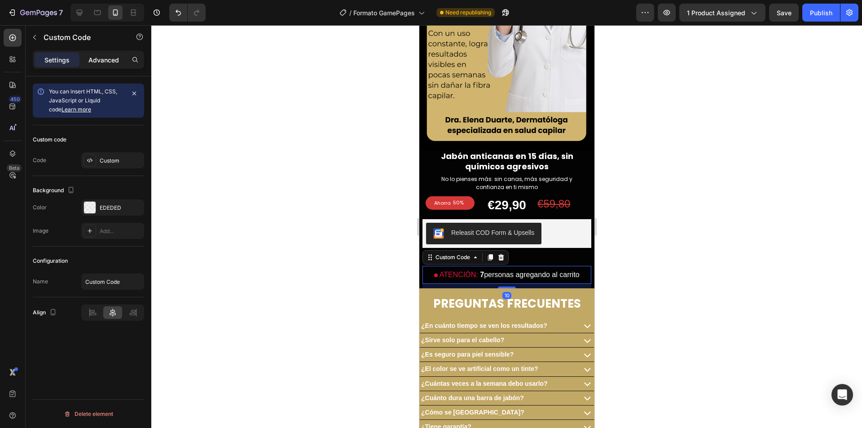
click at [112, 65] on div "Advanced" at bounding box center [103, 60] width 45 height 14
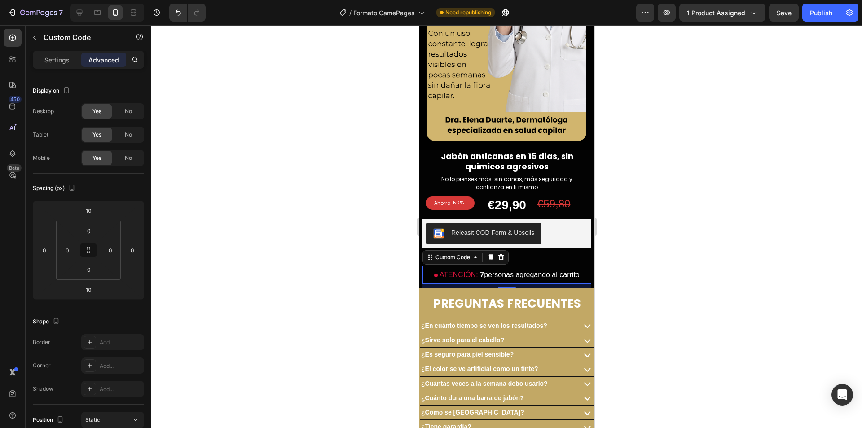
click at [539, 284] on div "10" at bounding box center [506, 286] width 169 height 4
click at [686, 188] on div at bounding box center [506, 226] width 711 height 403
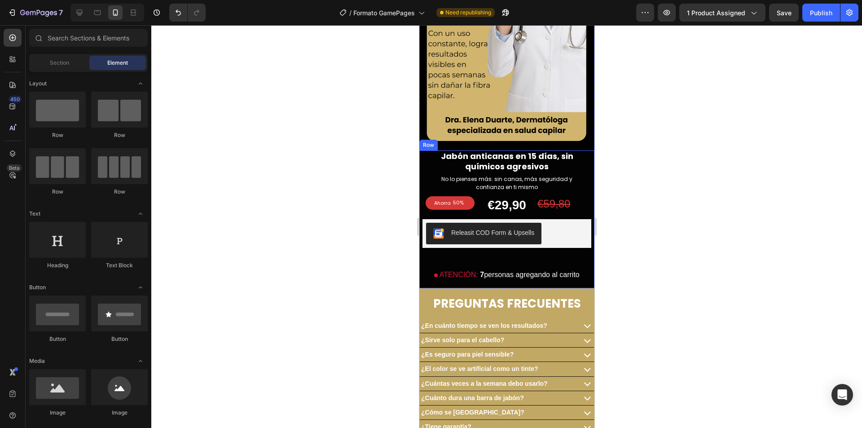
click at [577, 188] on div "Jabón anticanas en 15 días, sin químicos agresivos Product Title No lo pienses …" at bounding box center [506, 219] width 169 height 138
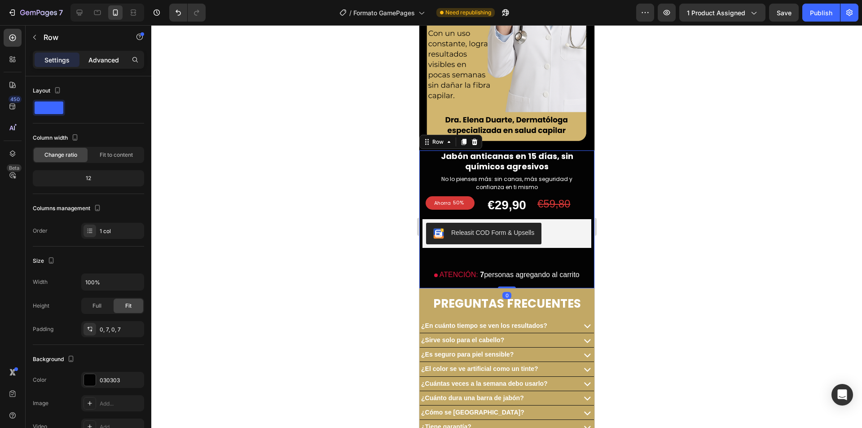
click at [93, 60] on p "Advanced" at bounding box center [103, 59] width 31 height 9
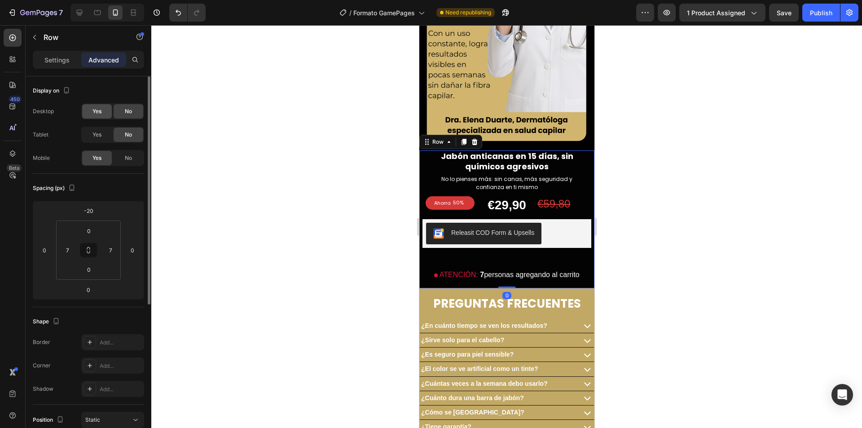
click at [98, 113] on span "Yes" at bounding box center [97, 111] width 9 height 8
click at [91, 137] on div "Yes" at bounding box center [97, 135] width 30 height 14
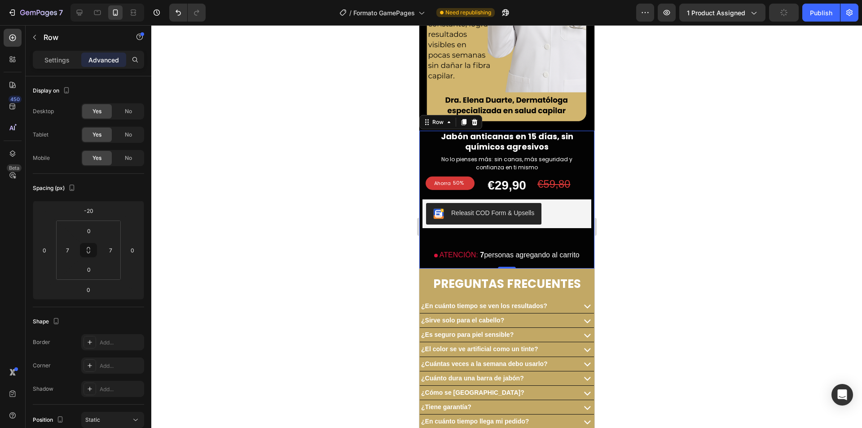
scroll to position [2515, 0]
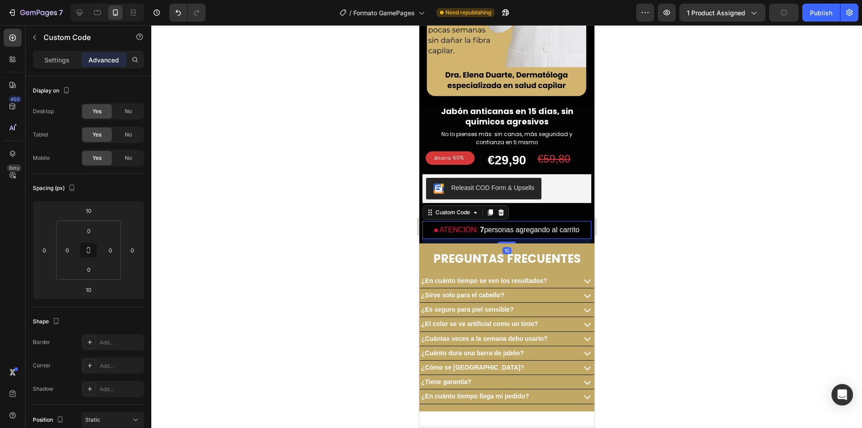
click at [499, 221] on p "ATENCIÓN: 7 personas agregando al carrito" at bounding box center [506, 230] width 169 height 18
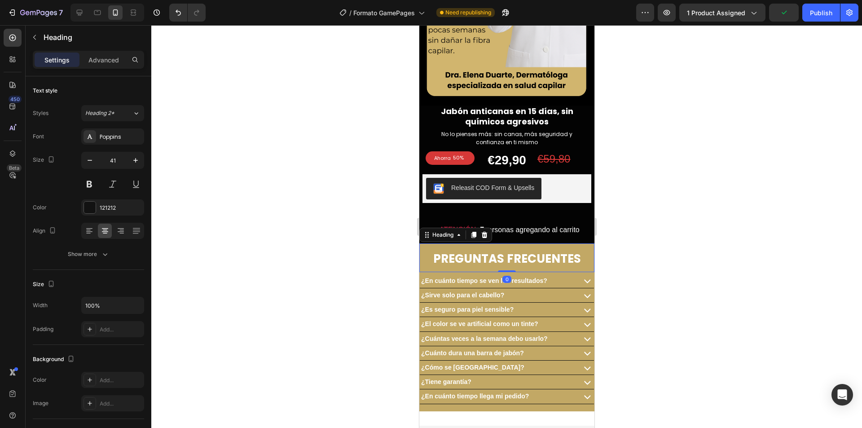
click at [467, 251] on strong "PREGUNTAS FRECUENTES" at bounding box center [507, 259] width 148 height 16
click at [97, 59] on p "Advanced" at bounding box center [103, 59] width 31 height 9
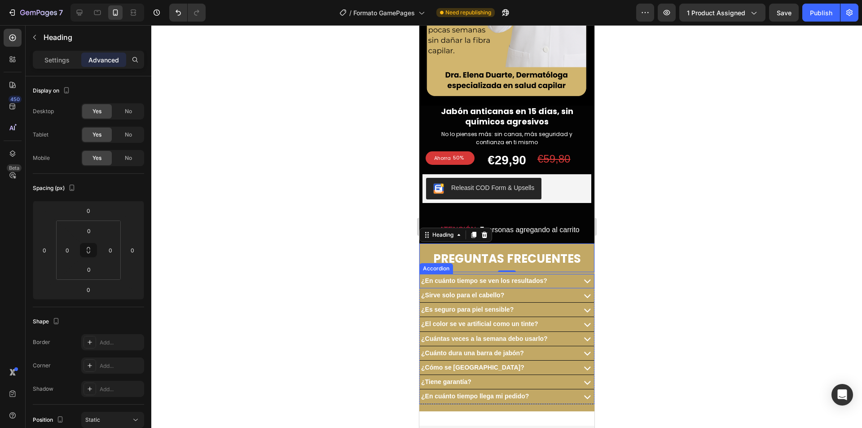
click at [496, 277] on strong "¿En cuánto tiempo se ven los resultados?" at bounding box center [484, 280] width 126 height 7
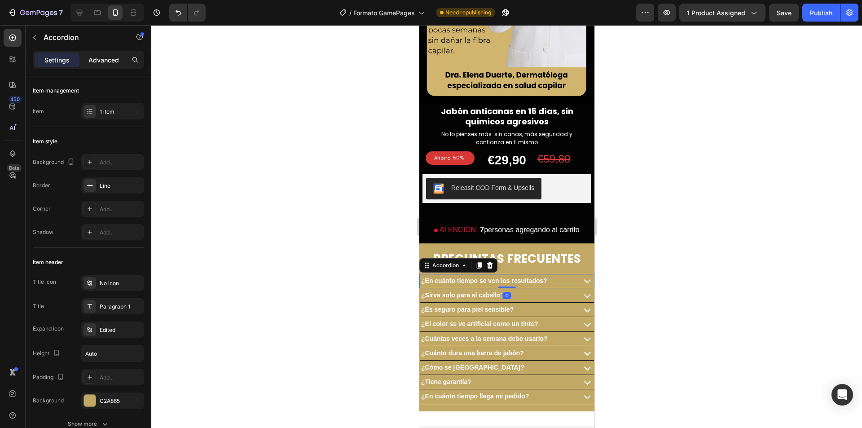
click at [87, 62] on div "Advanced" at bounding box center [103, 60] width 45 height 14
type input "100%"
type input "100"
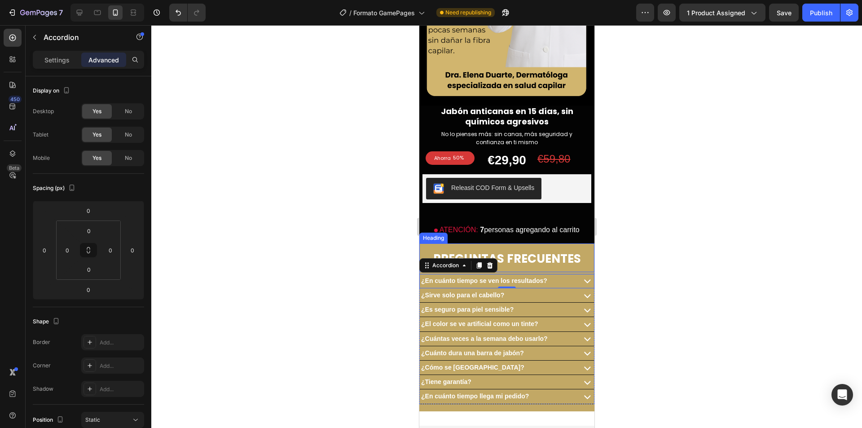
click at [502, 251] on strong "PREGUNTAS FRECUENTES" at bounding box center [507, 259] width 148 height 16
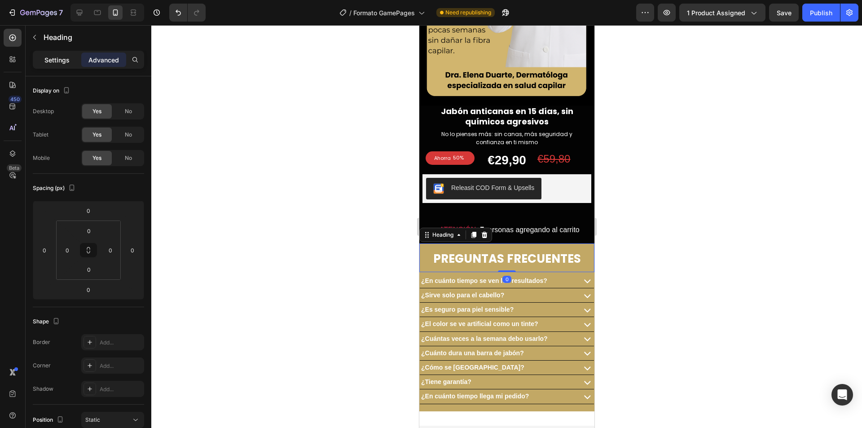
click at [70, 59] on div "Settings" at bounding box center [57, 60] width 45 height 14
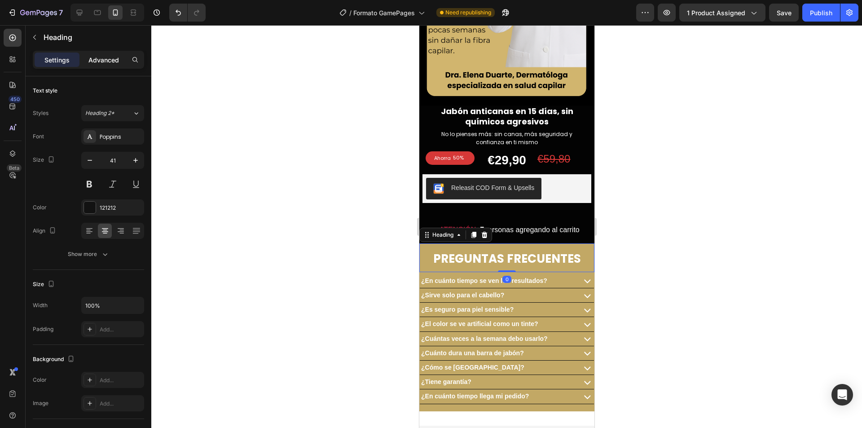
click at [94, 57] on p "Advanced" at bounding box center [103, 59] width 31 height 9
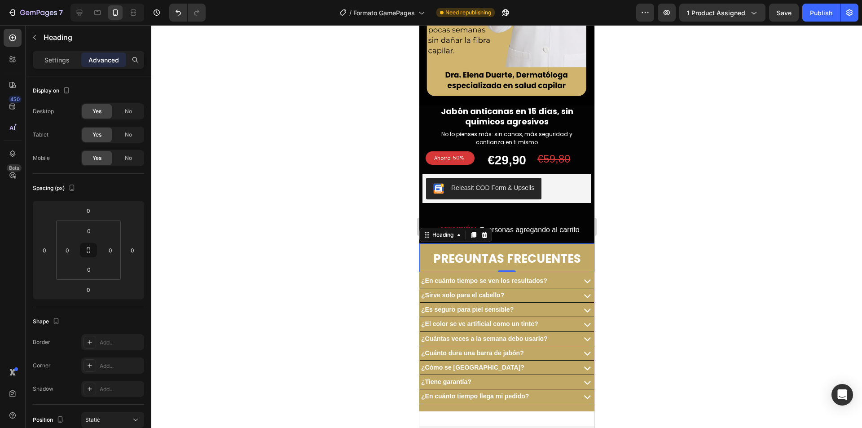
click at [352, 149] on div at bounding box center [506, 226] width 711 height 403
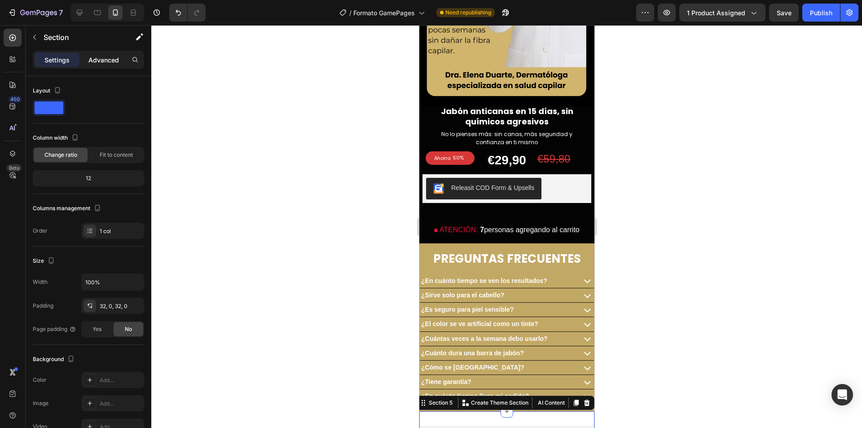
click at [97, 56] on p "Advanced" at bounding box center [103, 59] width 31 height 9
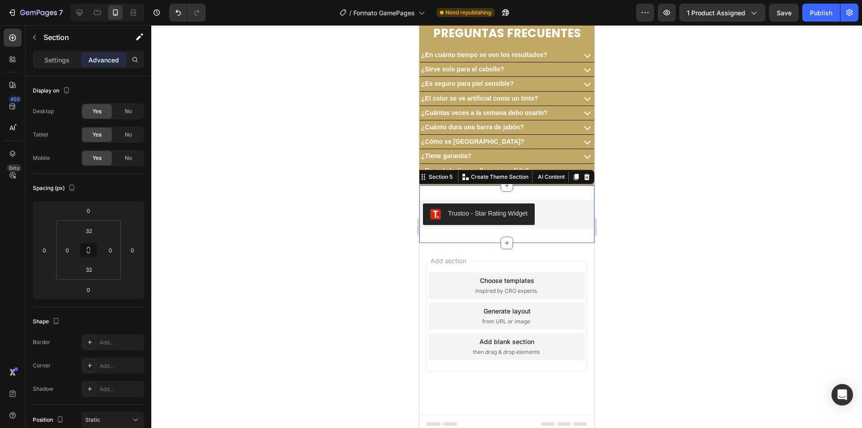
scroll to position [2672, 0]
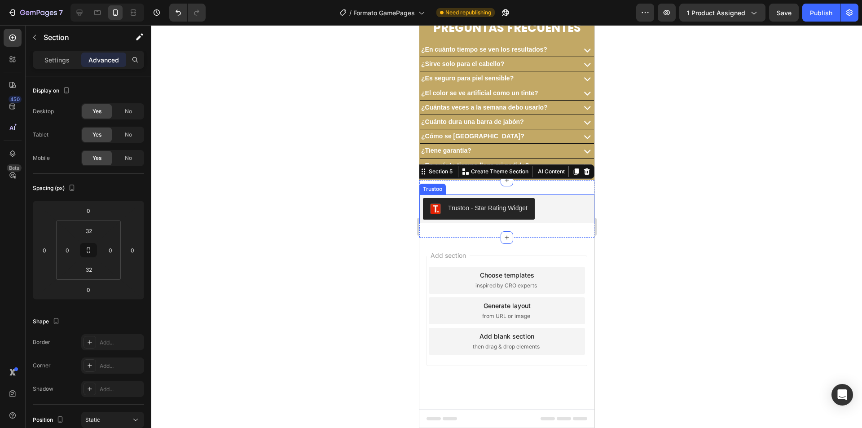
click at [476, 210] on div "Trustoo - Star Rating Widget" at bounding box center [487, 207] width 79 height 9
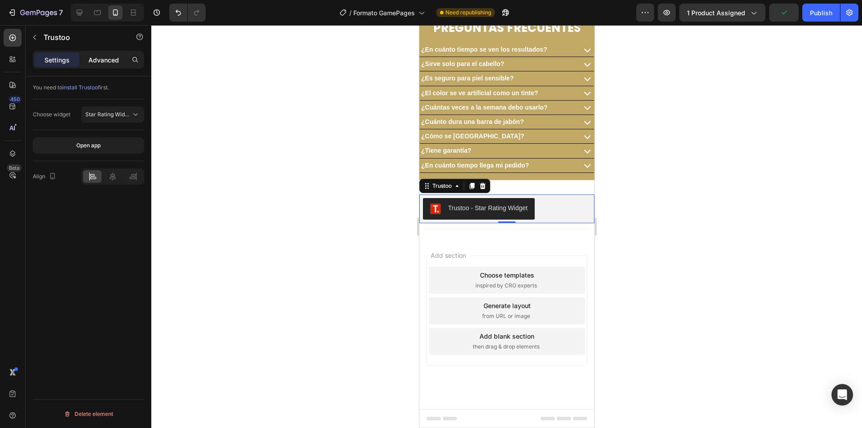
click at [103, 53] on div "Advanced" at bounding box center [103, 60] width 45 height 14
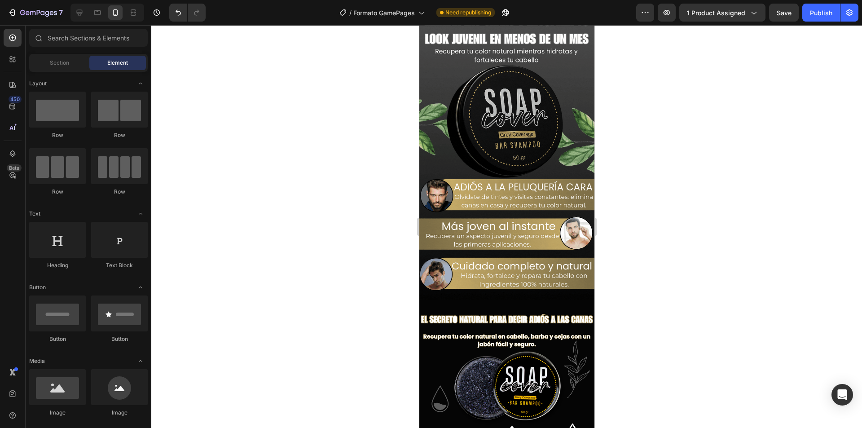
scroll to position [0, 0]
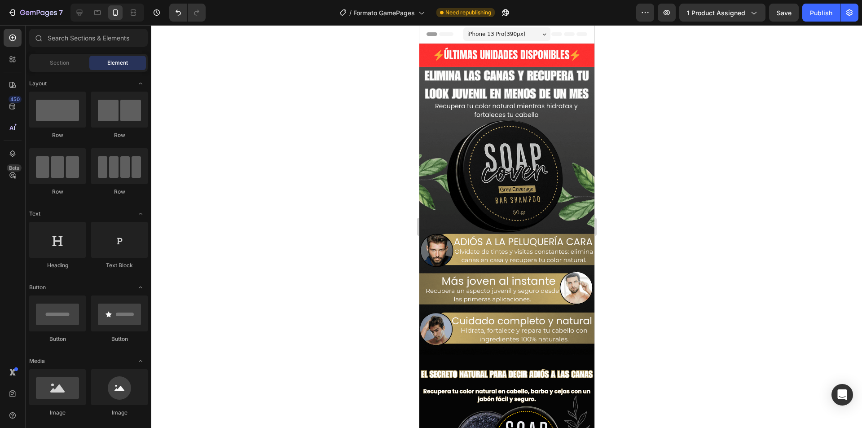
drag, startPoint x: 590, startPoint y: 362, endPoint x: 1015, endPoint y: 51, distance: 526.5
click at [487, 58] on img at bounding box center [506, 199] width 175 height 311
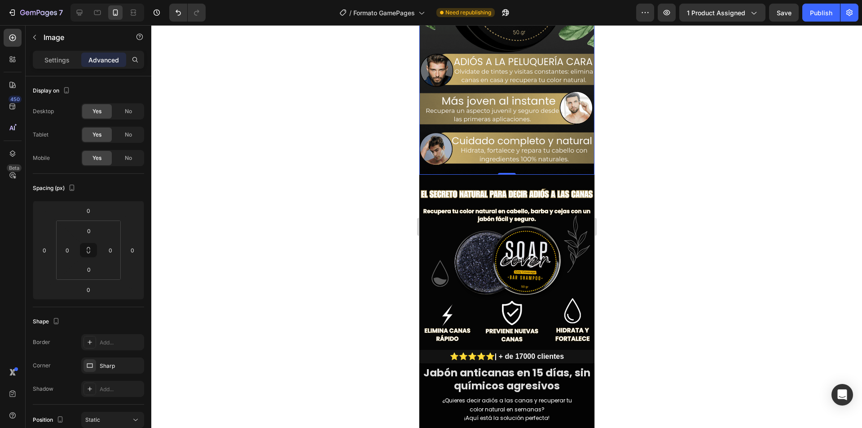
scroll to position [225, 0]
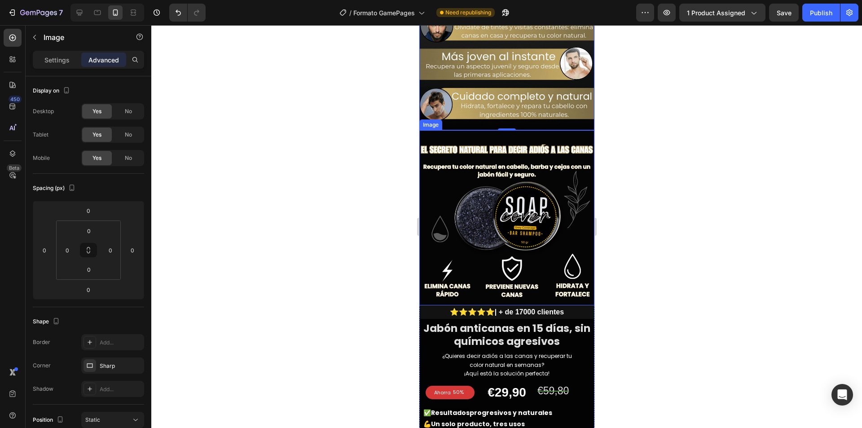
click at [485, 189] on img at bounding box center [506, 217] width 175 height 175
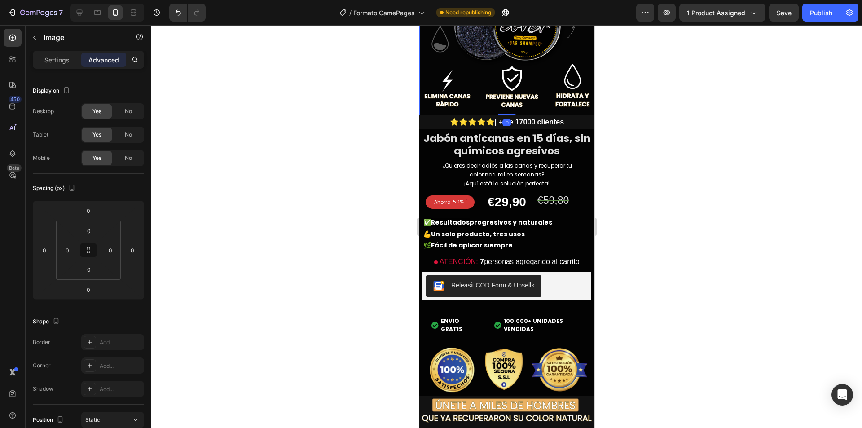
scroll to position [404, 0]
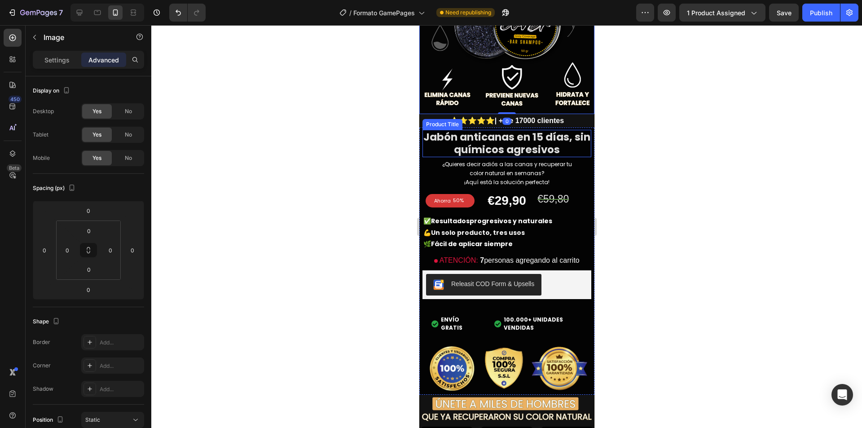
click at [504, 131] on h2 "Jabón anticanas en 15 días, sin químicos agresivos" at bounding box center [506, 144] width 169 height 28
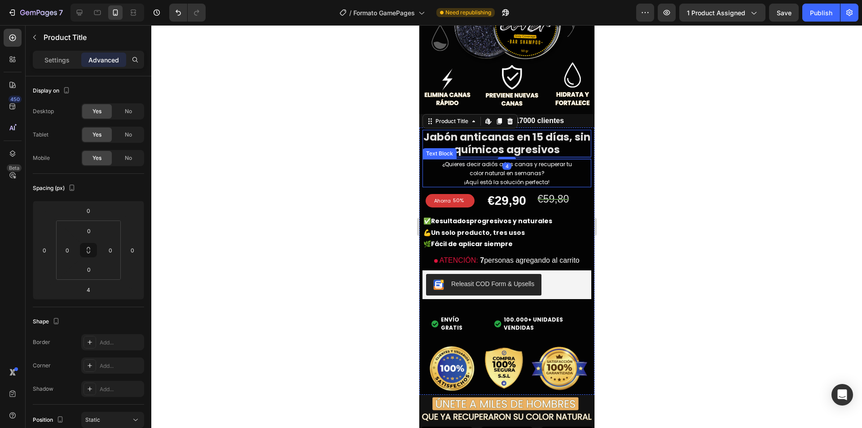
click at [468, 164] on span "¿Quieres decir adiós a las canas y recuperar tu color natural en semanas?" at bounding box center [507, 168] width 130 height 17
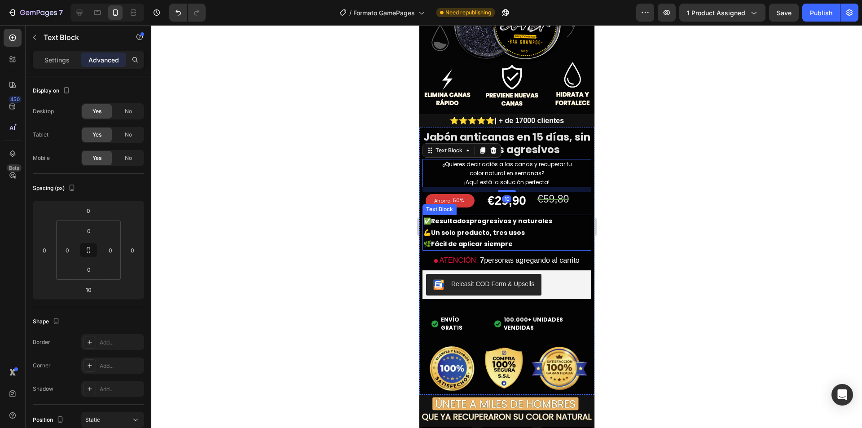
click at [486, 216] on strong "progresivos y naturales" at bounding box center [510, 220] width 83 height 9
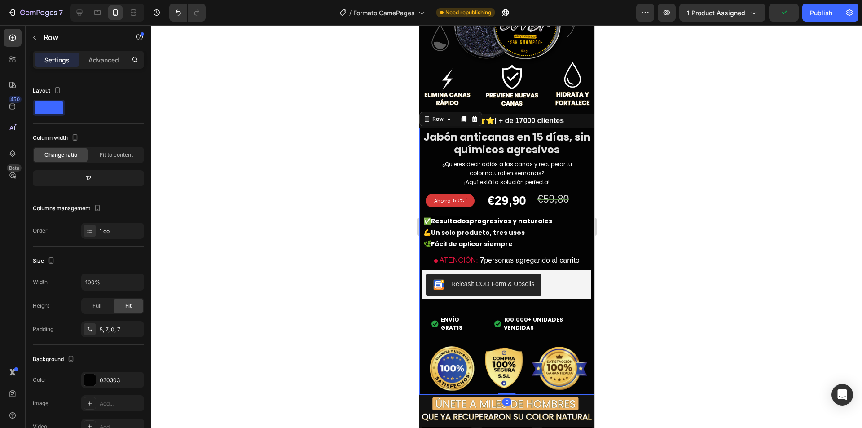
click at [540, 330] on div "Jabón anticanas en 15 días, sin químicos agresivos Product Title ¿Quieres decir…" at bounding box center [506, 262] width 169 height 265
click at [104, 66] on div "Advanced" at bounding box center [103, 60] width 45 height 14
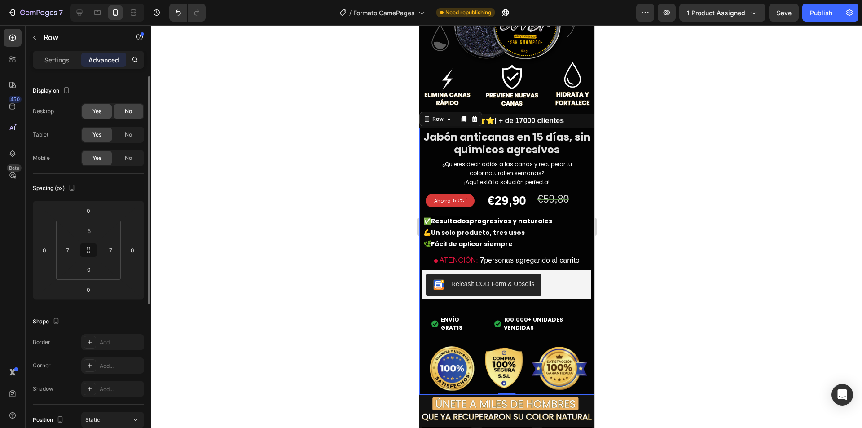
click at [96, 114] on span "Yes" at bounding box center [97, 111] width 9 height 8
click at [527, 147] on h2 "Jabón anticanas en 15 días, sin químicos agresivos" at bounding box center [506, 144] width 169 height 28
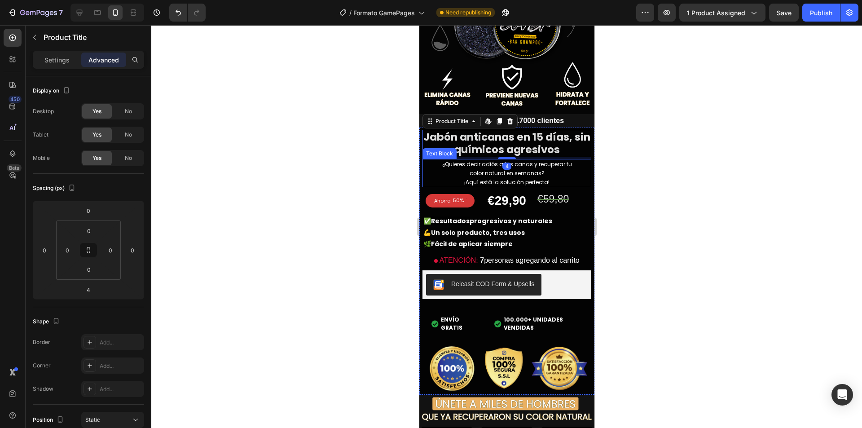
click at [521, 167] on span "¿Quieres decir adiós a las canas y recuperar tu color natural en semanas?" at bounding box center [507, 168] width 130 height 17
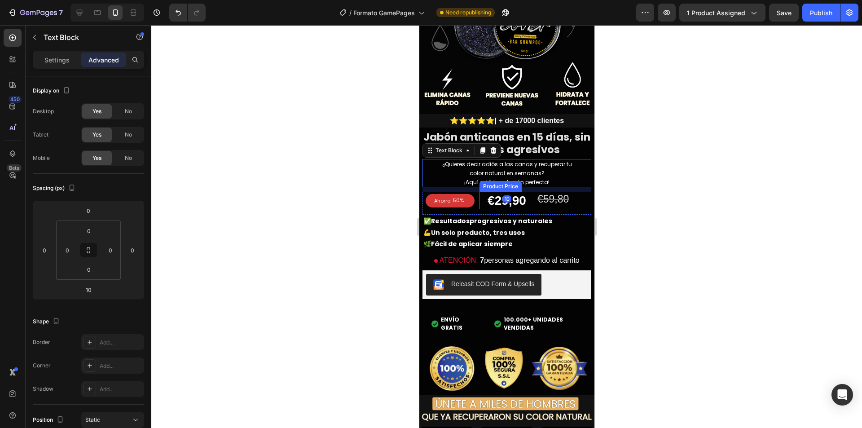
click at [516, 194] on div "€29,90" at bounding box center [506, 201] width 55 height 18
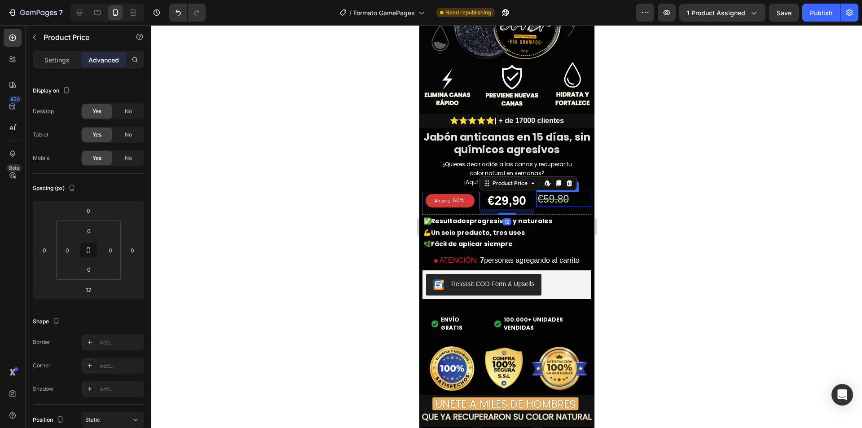
click at [536, 193] on div "€59,80" at bounding box center [563, 199] width 55 height 15
click at [447, 196] on div "Ahorra" at bounding box center [441, 200] width 19 height 9
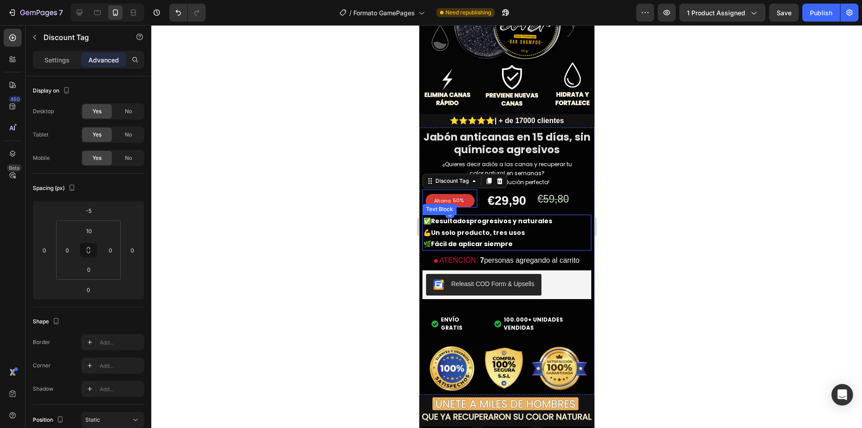
click at [456, 216] on strong "Resultados" at bounding box center [450, 220] width 39 height 9
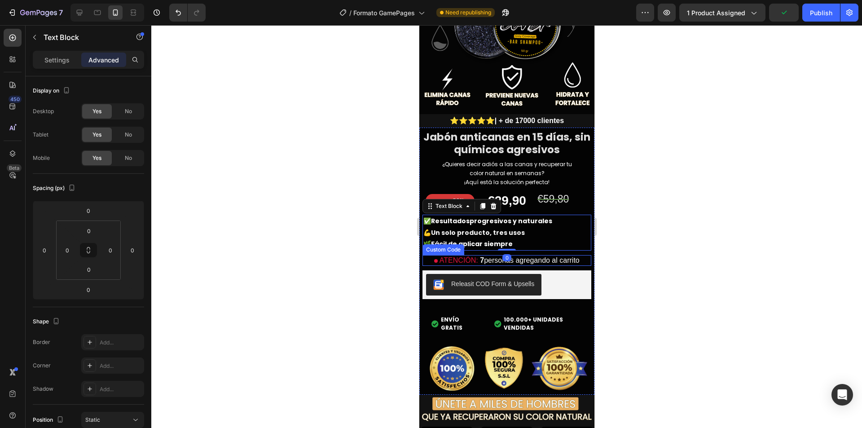
click at [467, 256] on span "ATENCIÓN:" at bounding box center [458, 260] width 39 height 8
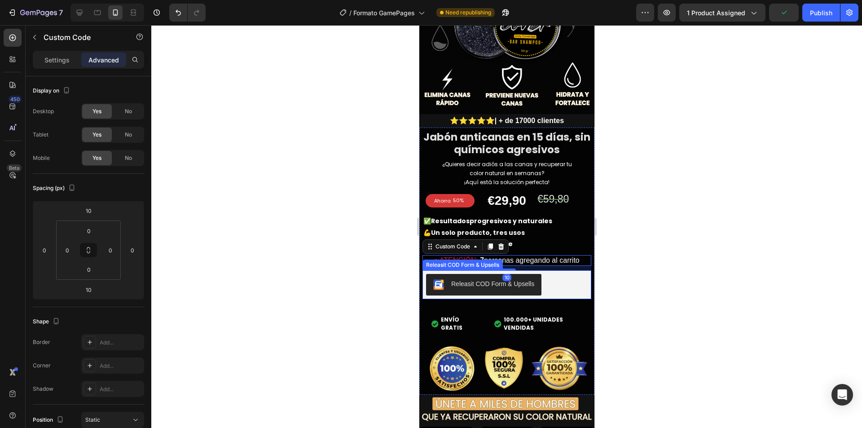
click at [467, 274] on button "Releasit COD Form & Upsells" at bounding box center [483, 285] width 115 height 22
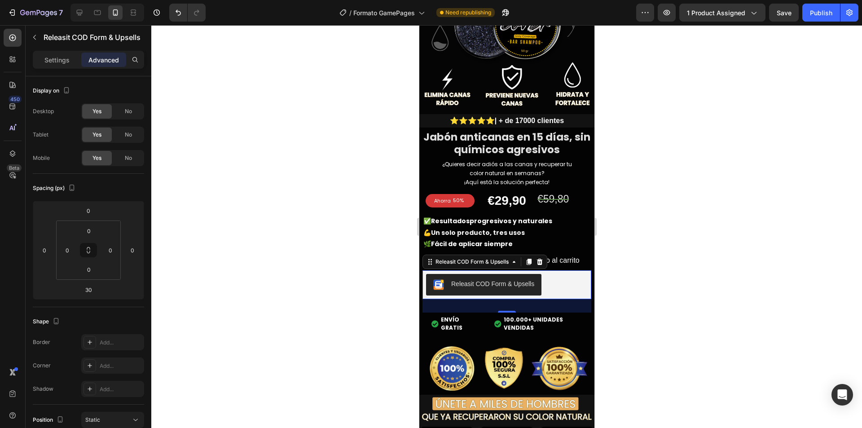
click at [473, 302] on div "30" at bounding box center [506, 305] width 169 height 13
click at [470, 320] on span "ENVÍO GRATIS" at bounding box center [458, 324] width 35 height 16
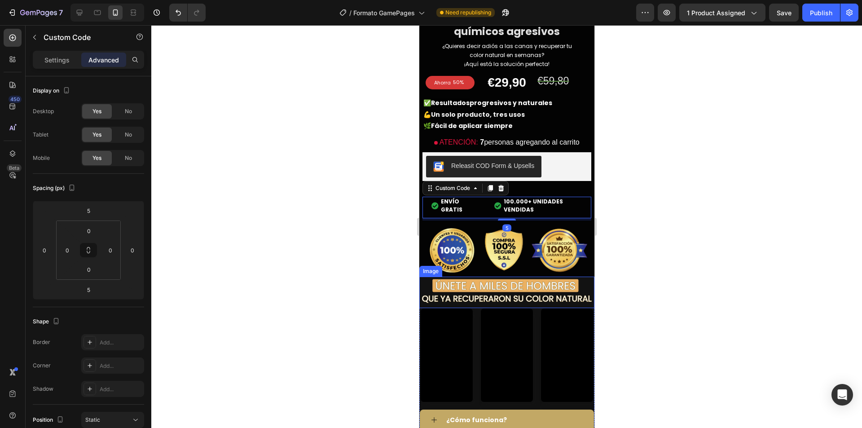
scroll to position [539, 0]
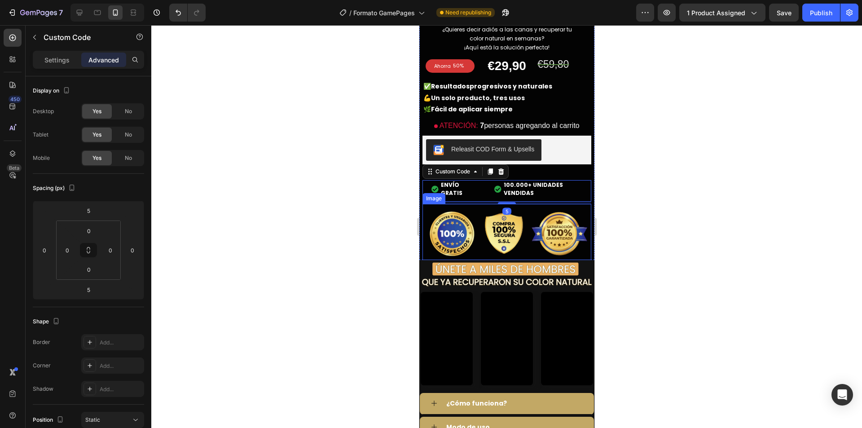
click at [478, 233] on img at bounding box center [506, 232] width 169 height 56
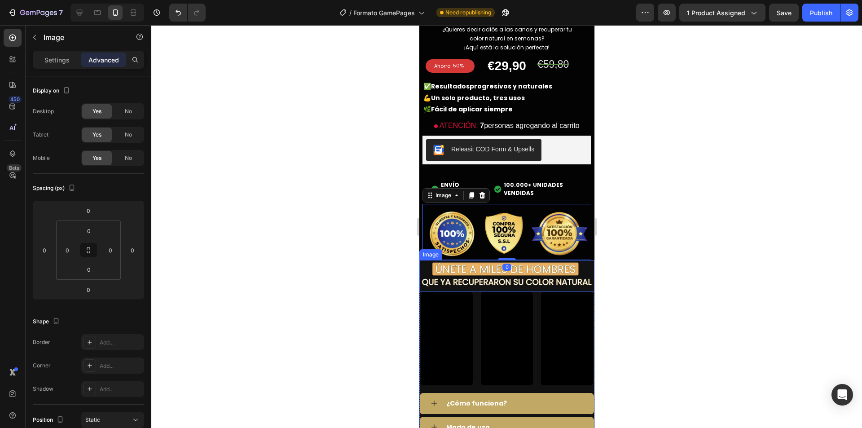
click at [478, 267] on img at bounding box center [506, 274] width 175 height 29
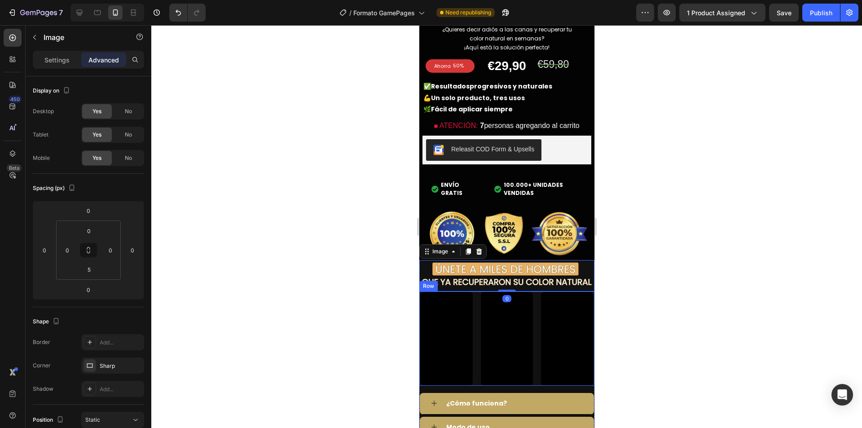
click at [475, 313] on div "Video Video Video Row" at bounding box center [506, 338] width 175 height 94
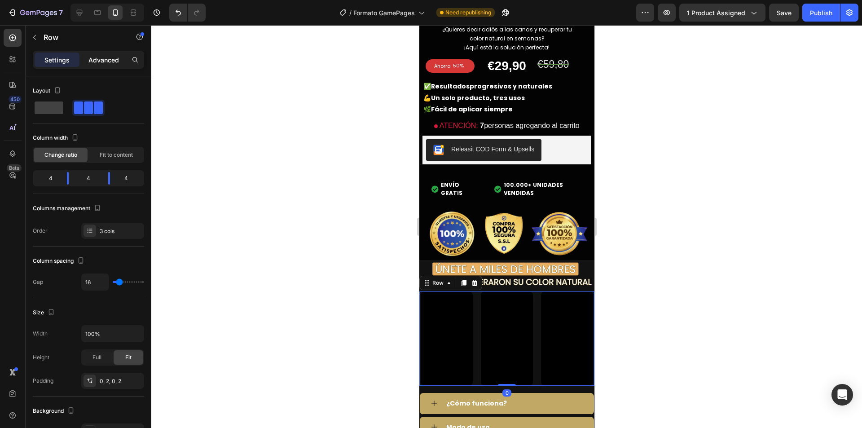
click at [86, 62] on div "Advanced" at bounding box center [103, 60] width 45 height 14
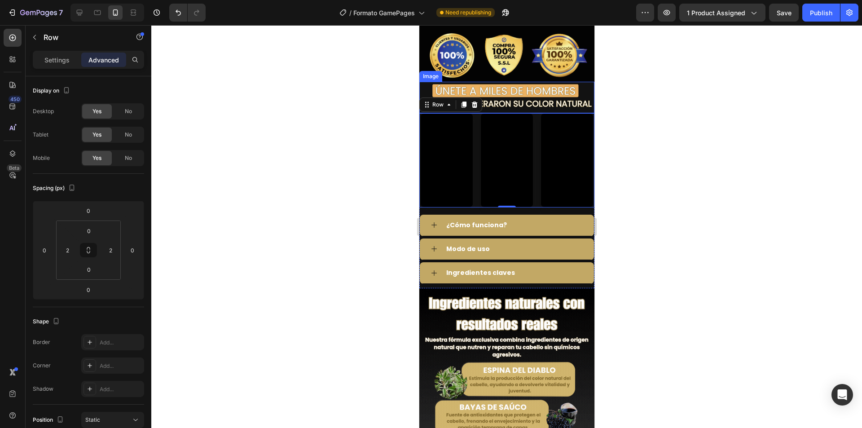
scroll to position [718, 0]
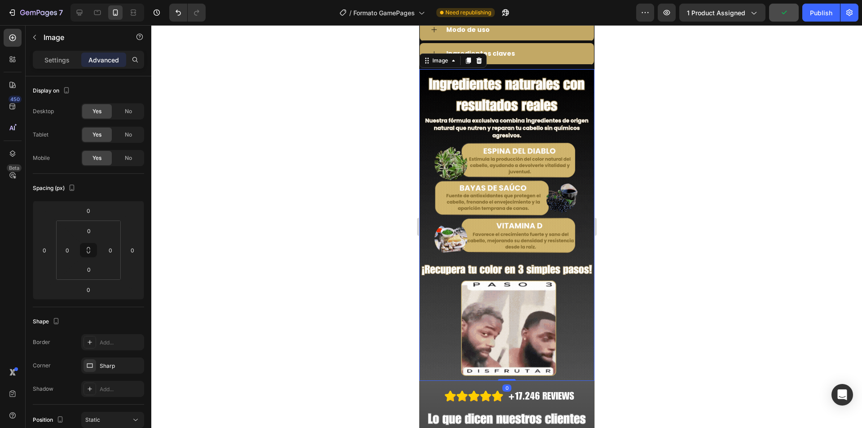
scroll to position [943, 0]
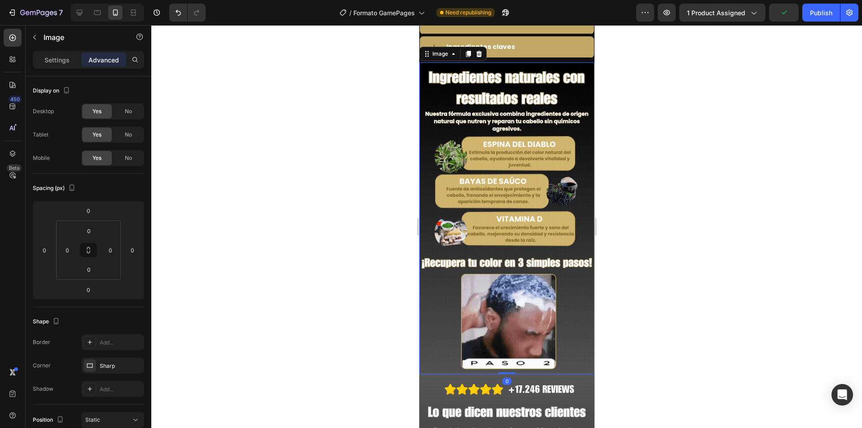
click at [826, 23] on div "7 / Formato GamePages Need republishing Preview 1 product assigned Publish" at bounding box center [431, 13] width 862 height 26
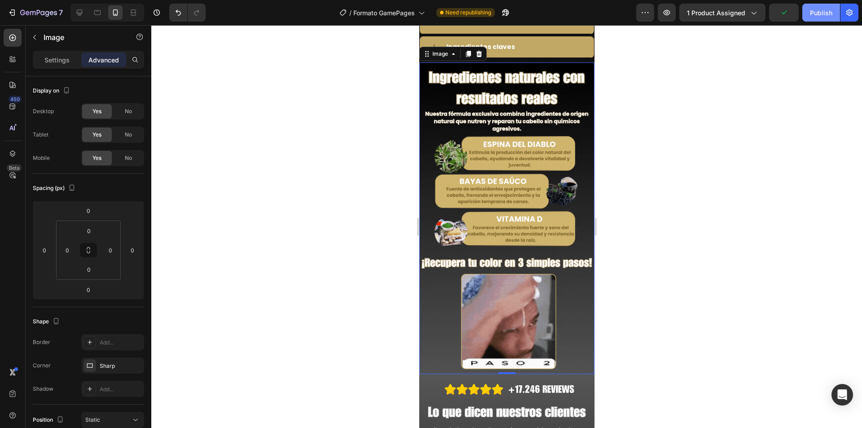
click at [826, 18] on button "Publish" at bounding box center [821, 13] width 38 height 18
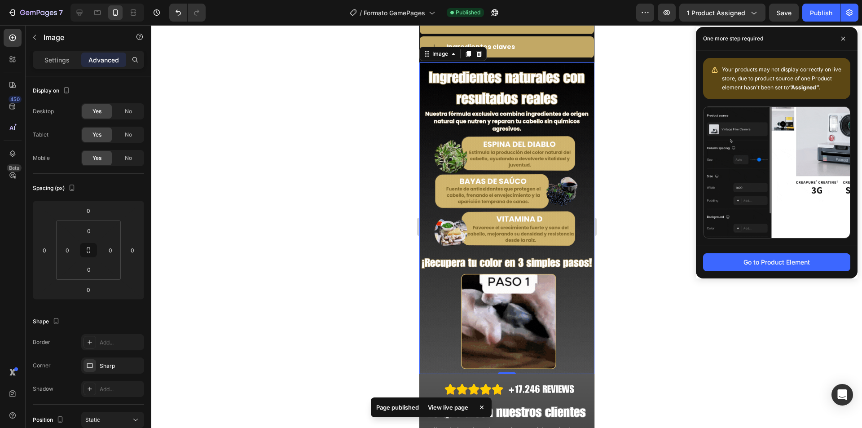
click at [645, 189] on div at bounding box center [506, 226] width 711 height 403
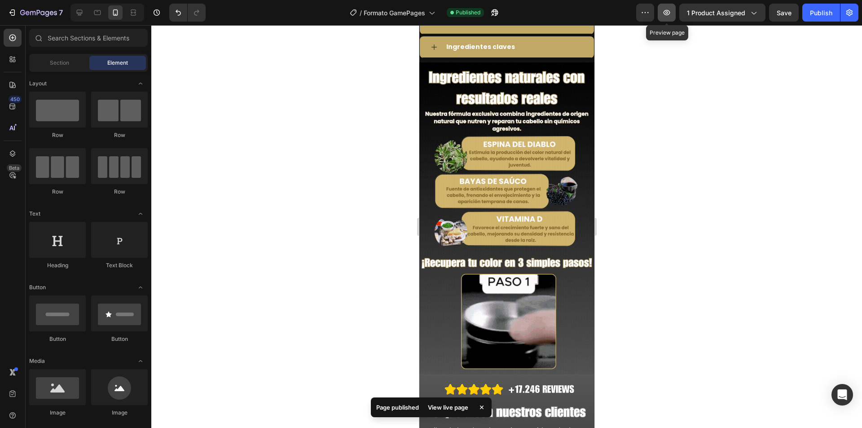
click at [665, 9] on icon "button" at bounding box center [666, 12] width 9 height 9
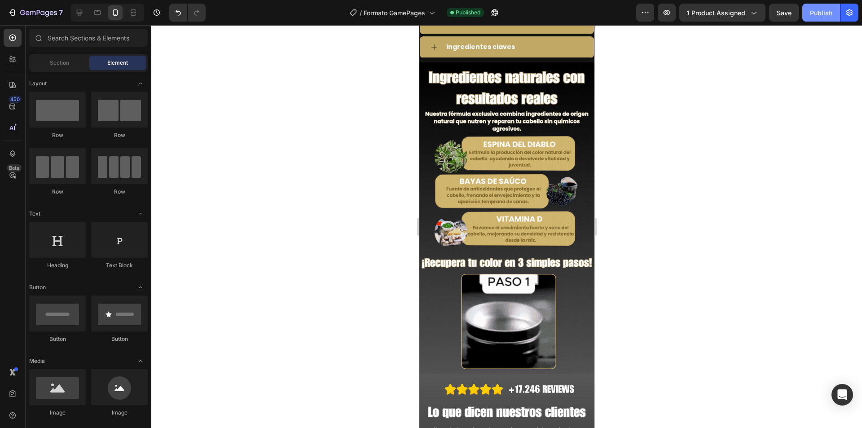
click at [813, 11] on div "Publish" at bounding box center [821, 12] width 22 height 9
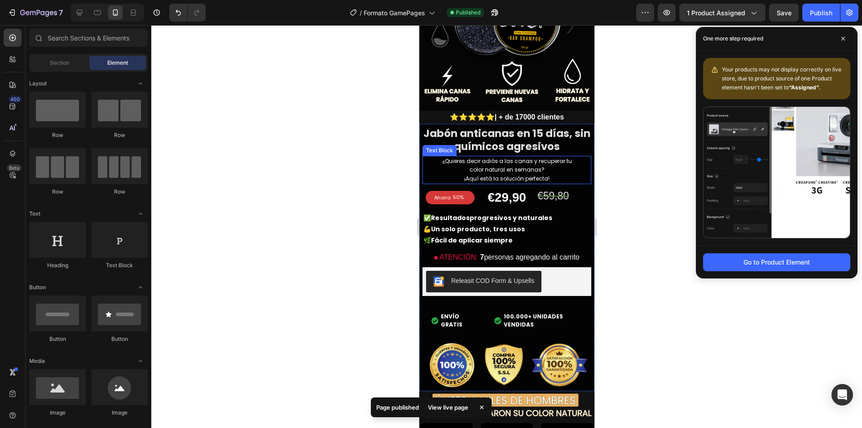
scroll to position [0, 0]
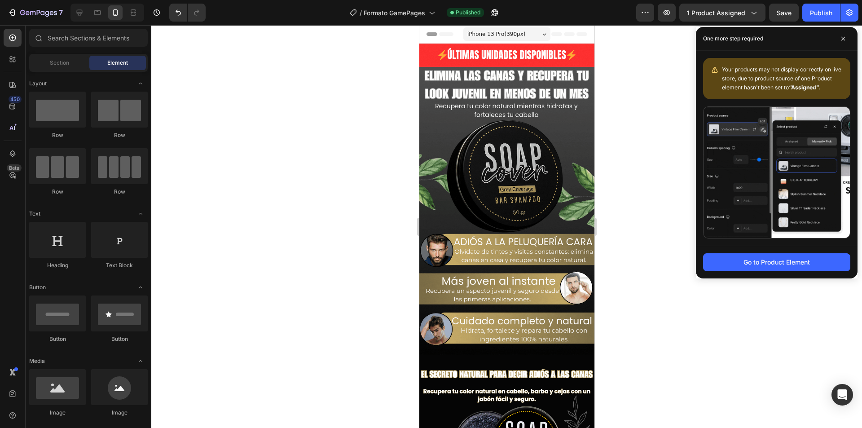
click at [660, 190] on div at bounding box center [506, 226] width 711 height 403
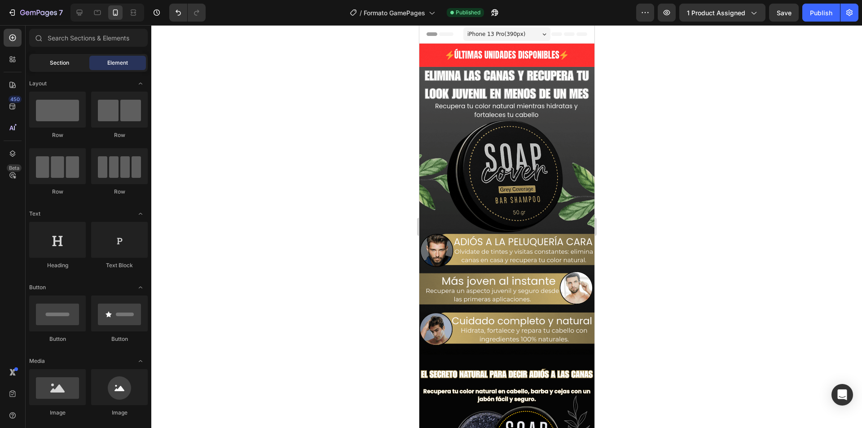
click at [58, 66] on span "Section" at bounding box center [59, 63] width 19 height 8
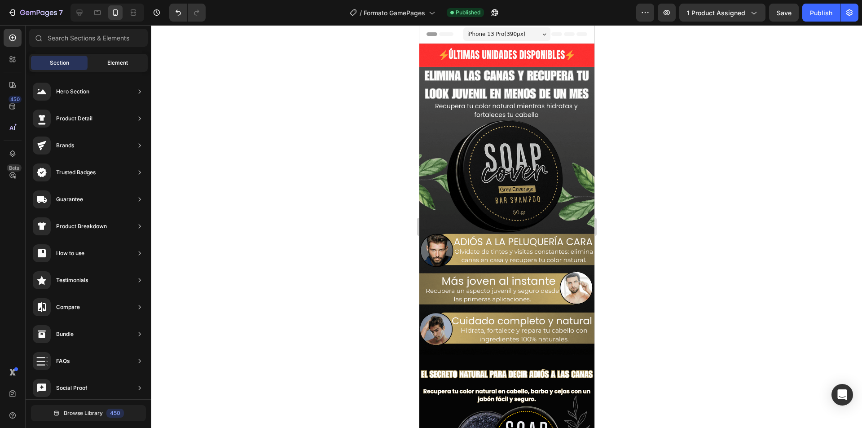
click at [118, 67] on div "Element" at bounding box center [117, 63] width 57 height 14
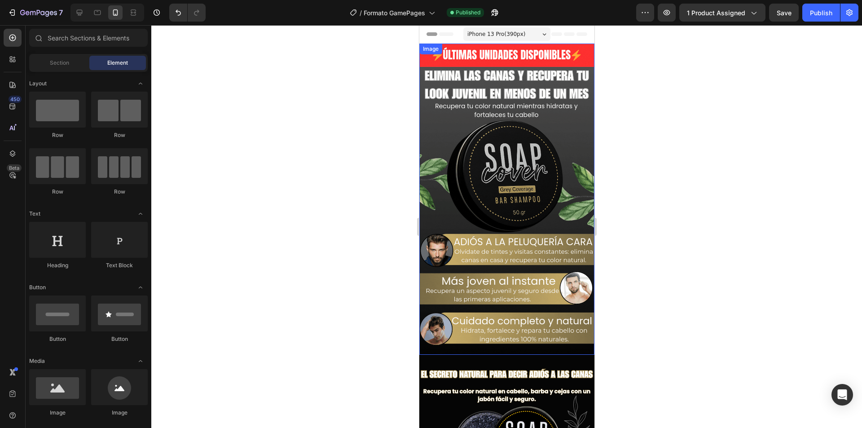
click at [463, 52] on img at bounding box center [506, 199] width 175 height 311
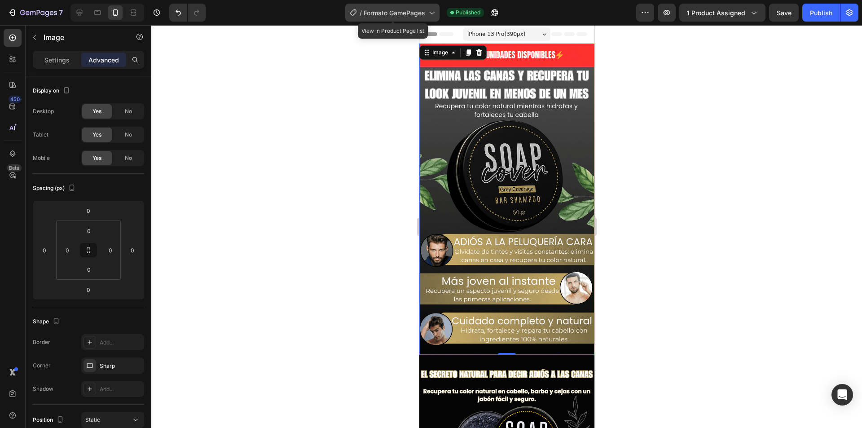
click at [391, 14] on span "Formato GamePages" at bounding box center [395, 12] width 62 height 9
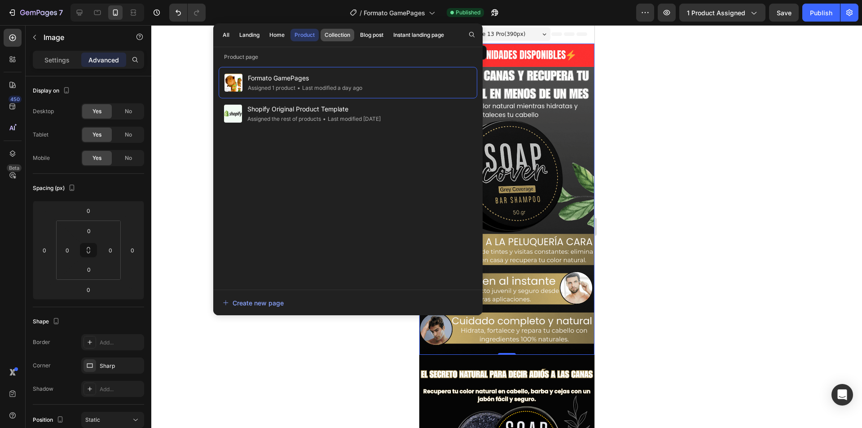
click at [332, 34] on div "Collection" at bounding box center [338, 35] width 26 height 8
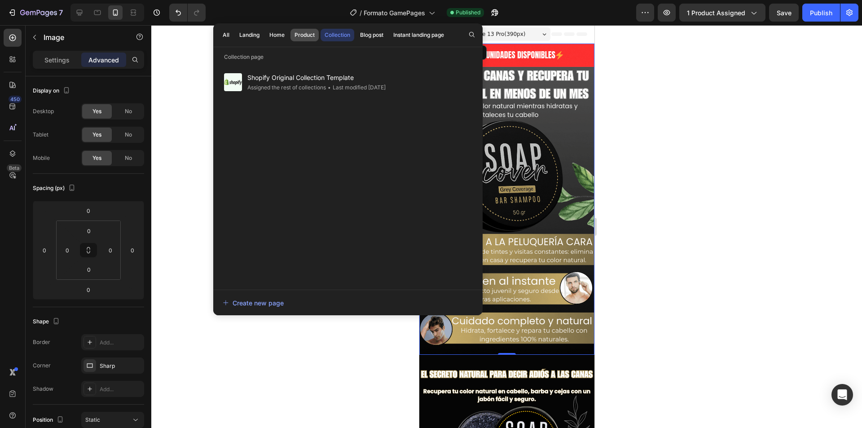
click at [305, 38] on div "Product" at bounding box center [305, 35] width 20 height 8
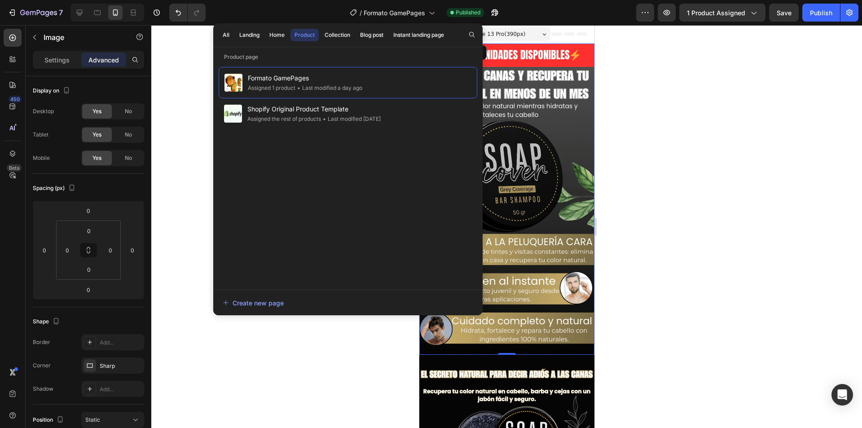
click at [760, 87] on div at bounding box center [506, 226] width 711 height 403
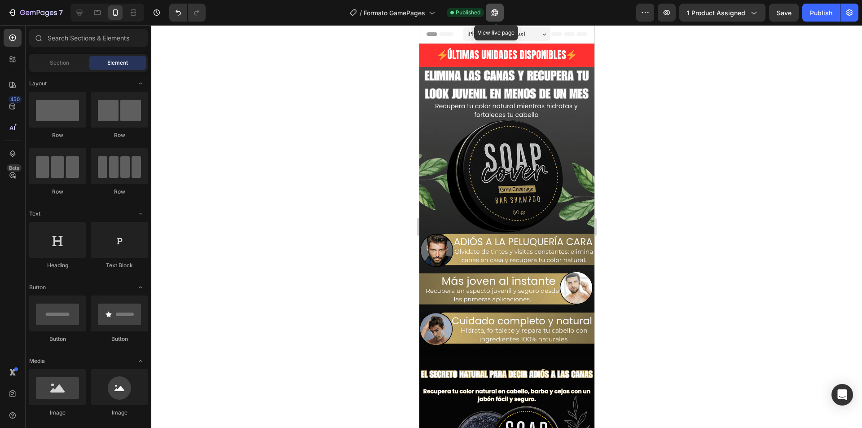
click at [492, 16] on icon "button" at bounding box center [494, 12] width 9 height 9
drag, startPoint x: 589, startPoint y: 97, endPoint x: 584, endPoint y: 85, distance: 12.7
click at [59, 68] on div "Section" at bounding box center [59, 63] width 57 height 14
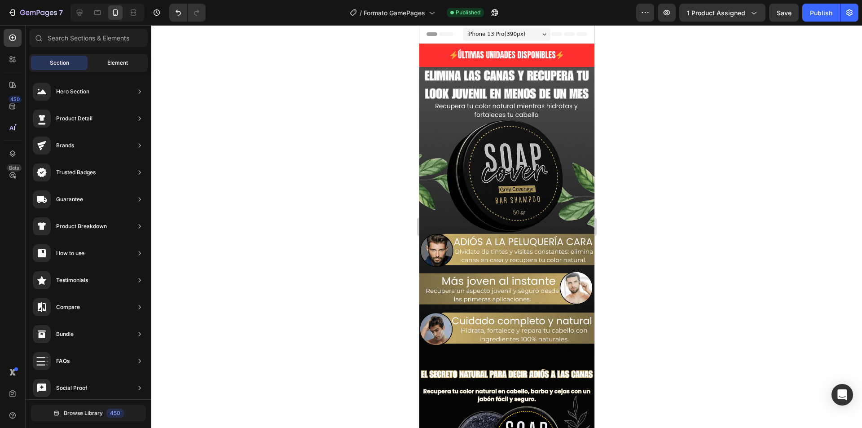
click at [104, 59] on div "Element" at bounding box center [117, 63] width 57 height 14
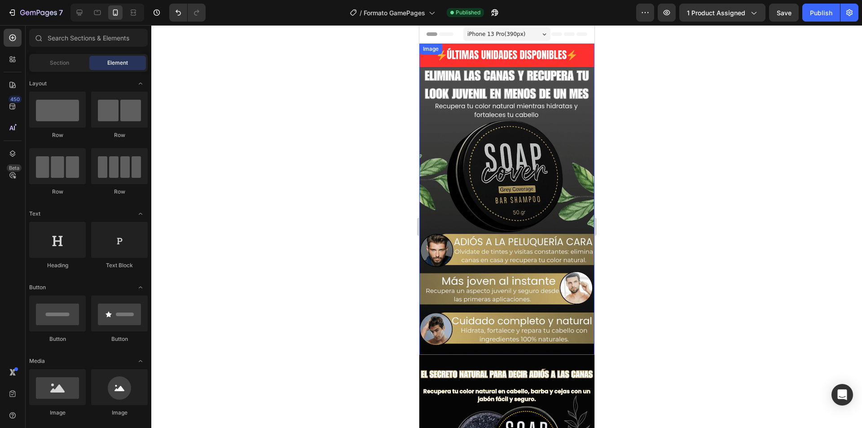
click at [471, 80] on img at bounding box center [506, 199] width 175 height 311
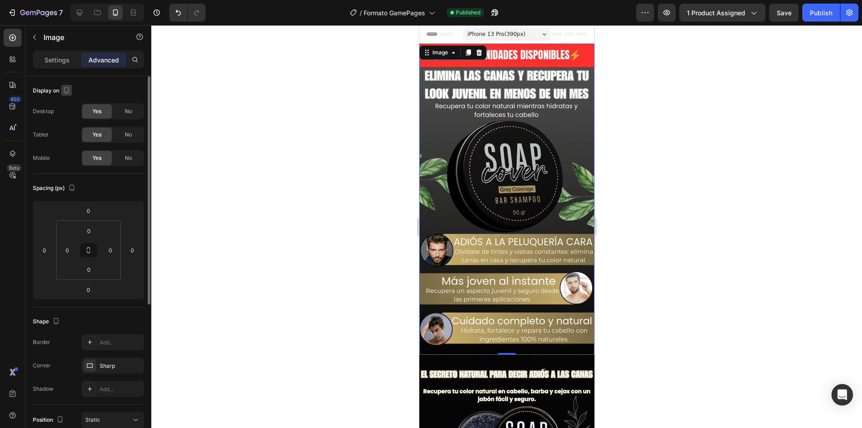
click at [65, 88] on icon "button" at bounding box center [66, 90] width 5 height 6
click at [69, 120] on icon "button" at bounding box center [68, 120] width 9 height 9
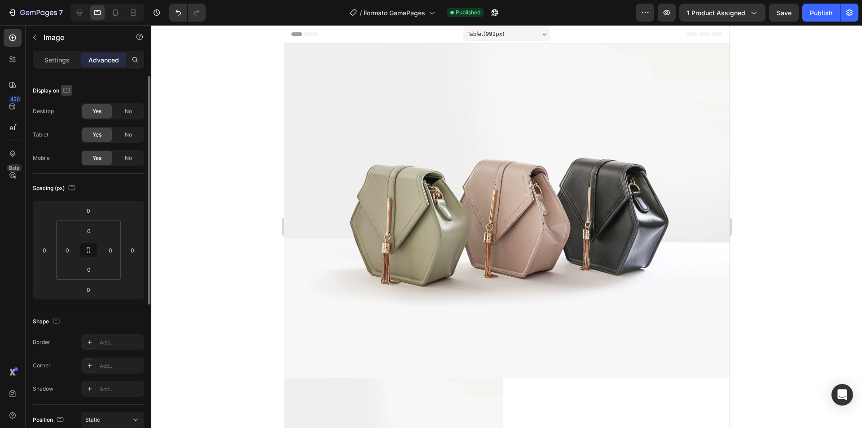
click at [65, 92] on icon "button" at bounding box center [66, 90] width 9 height 9
click at [110, 307] on div "Display on Desktop Yes No Tablet Yes No Mobile Yes No" at bounding box center [88, 355] width 111 height 97
click at [127, 112] on span "No" at bounding box center [128, 111] width 7 height 8
click at [130, 133] on span "No" at bounding box center [128, 135] width 7 height 8
click at [126, 153] on div "No" at bounding box center [129, 158] width 30 height 14
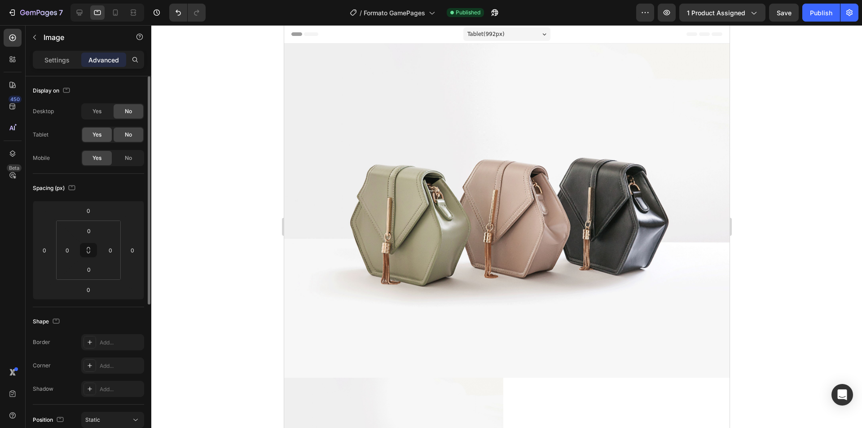
click at [97, 140] on div "Yes" at bounding box center [97, 135] width 30 height 14
click at [101, 115] on div "Yes" at bounding box center [97, 111] width 30 height 14
click at [807, 16] on button "Publish" at bounding box center [821, 13] width 38 height 18
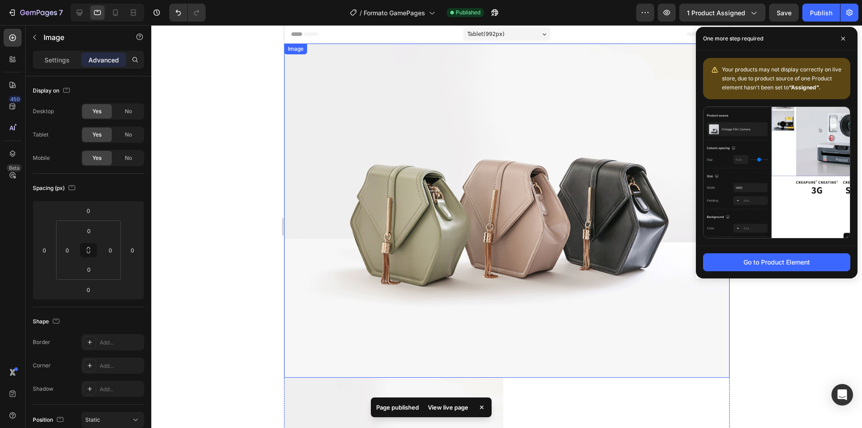
drag, startPoint x: 207, startPoint y: 220, endPoint x: 231, endPoint y: 217, distance: 23.5
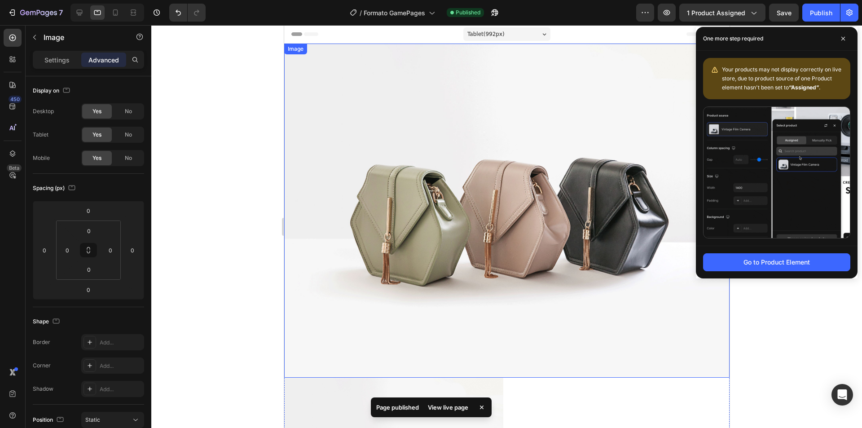
click at [208, 220] on div at bounding box center [506, 226] width 711 height 403
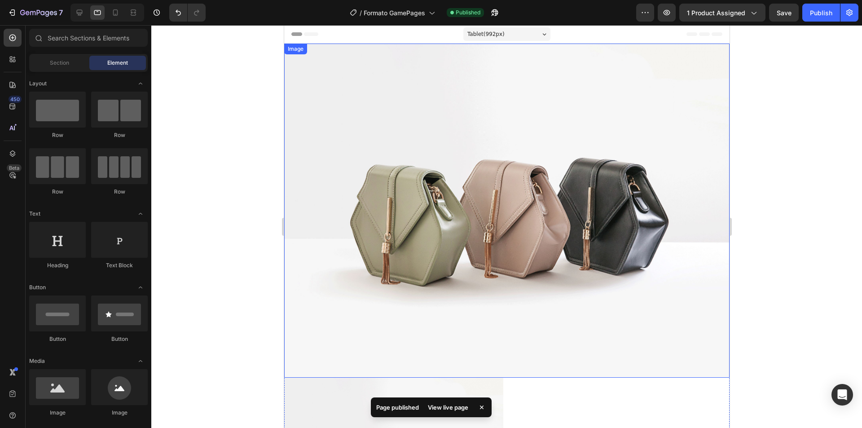
click at [452, 124] on img at bounding box center [506, 211] width 445 height 334
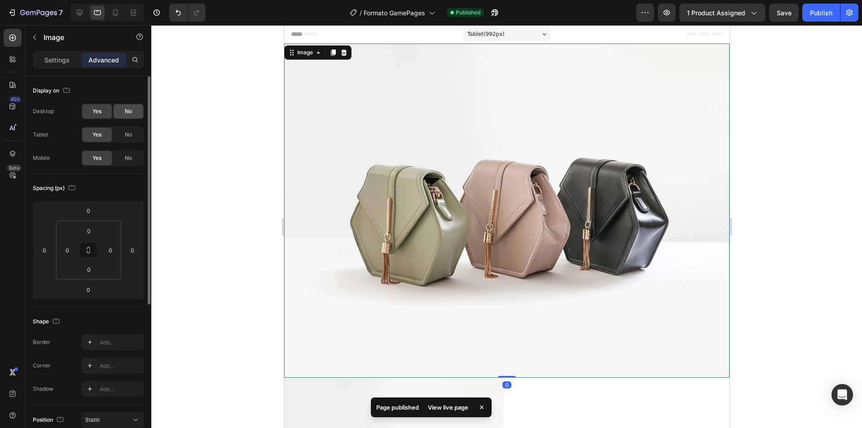
click at [132, 117] on div "No" at bounding box center [129, 111] width 30 height 14
click at [110, 115] on div "Yes" at bounding box center [97, 111] width 30 height 14
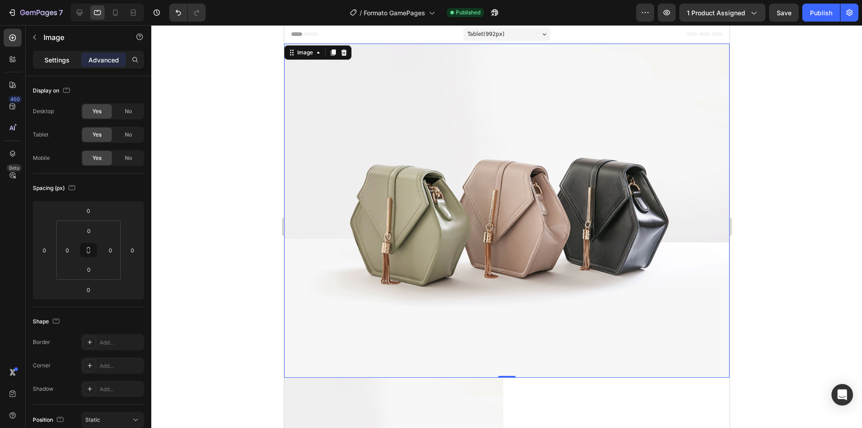
click at [65, 61] on p "Settings" at bounding box center [56, 59] width 25 height 9
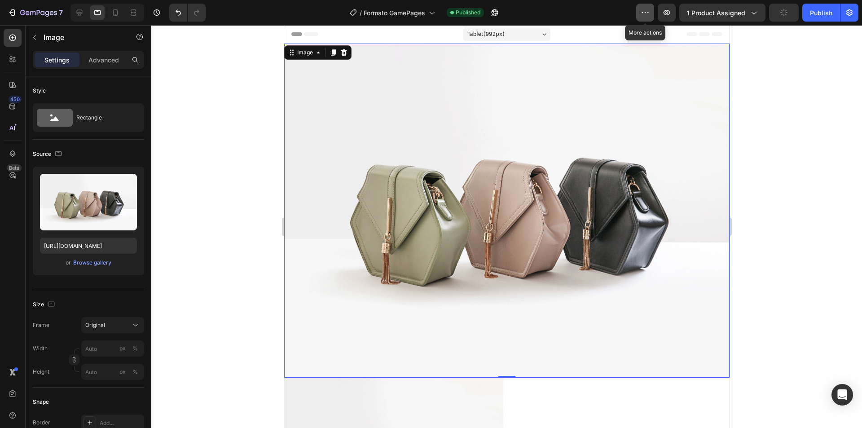
click at [641, 14] on button "button" at bounding box center [645, 13] width 18 height 18
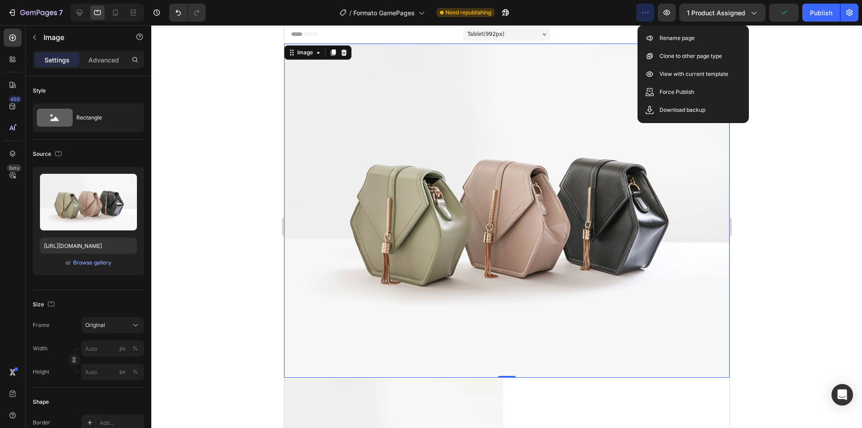
click at [643, 14] on icon "button" at bounding box center [645, 12] width 9 height 9
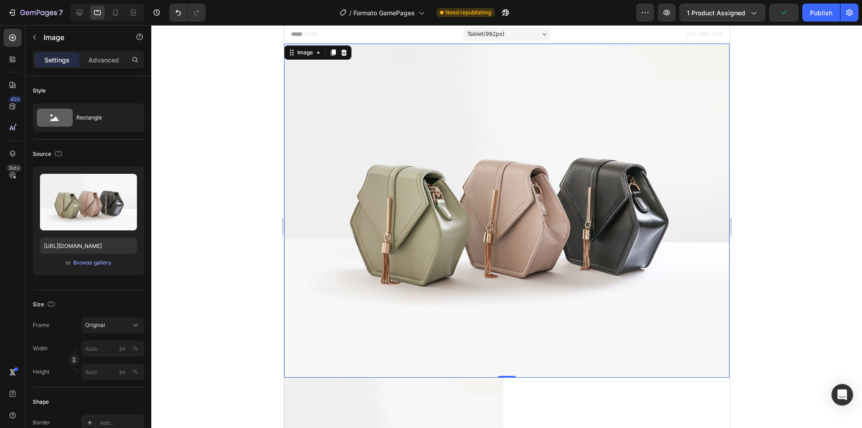
click at [525, 35] on div "Tablet ( 992 px)" at bounding box center [506, 33] width 87 height 13
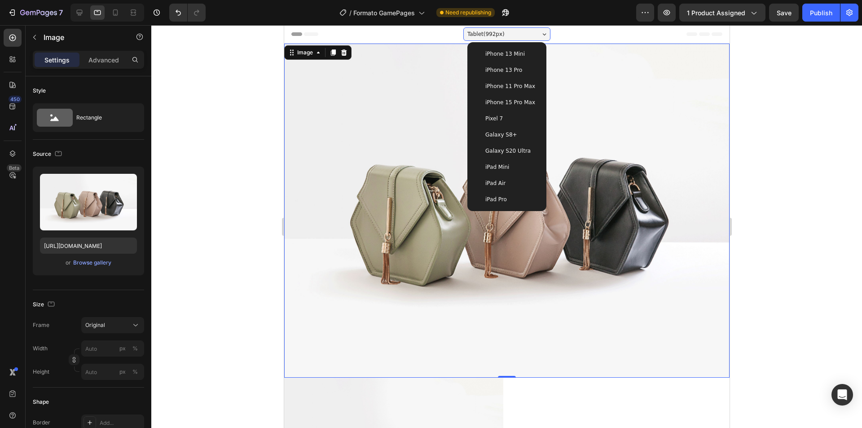
click at [503, 132] on span "Galaxy S8+" at bounding box center [501, 134] width 32 height 9
type input "[URL][DOMAIN_NAME]"
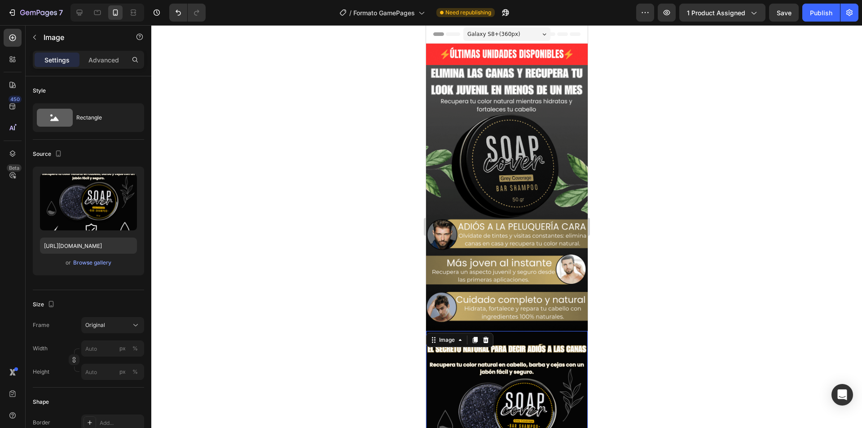
click at [511, 30] on div "Galaxy S8+ ( 360 px)" at bounding box center [506, 33] width 87 height 13
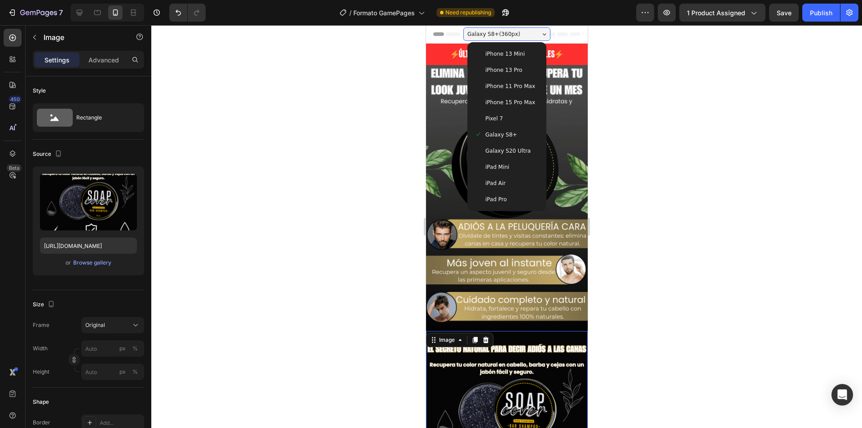
click at [503, 157] on div "Galaxy S20 Ultra" at bounding box center [507, 151] width 72 height 16
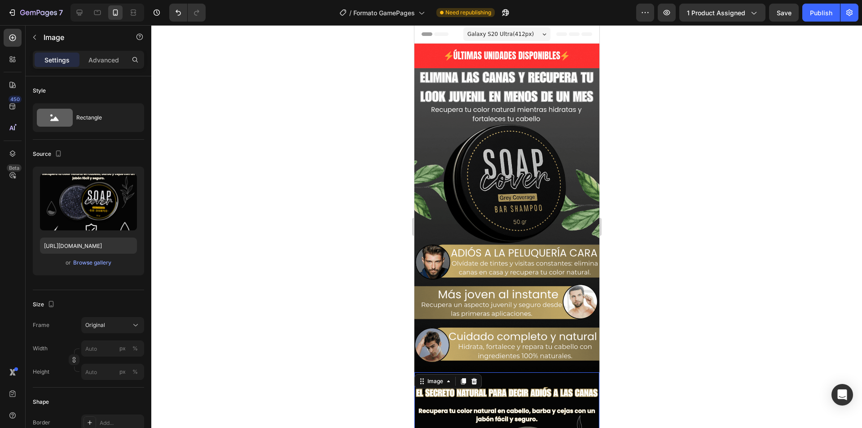
click at [512, 32] on span "Galaxy S20 Ultra ( 412 px)" at bounding box center [500, 34] width 66 height 9
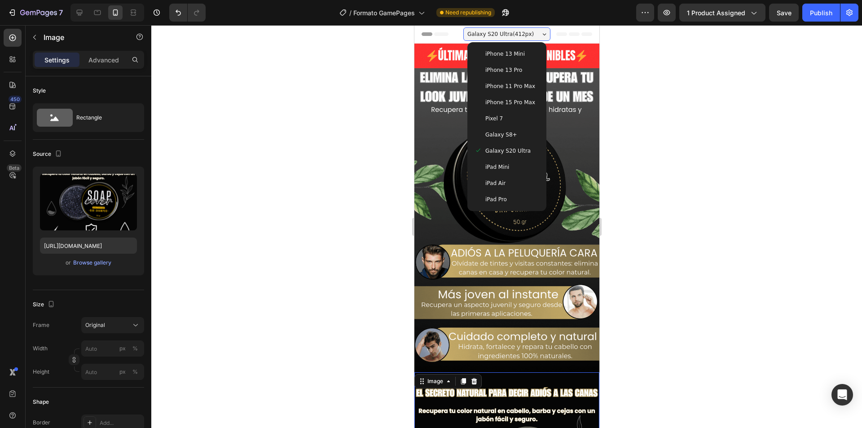
click at [502, 103] on span "iPhone 15 Pro Max" at bounding box center [510, 102] width 50 height 9
